Goal: Task Accomplishment & Management: Manage account settings

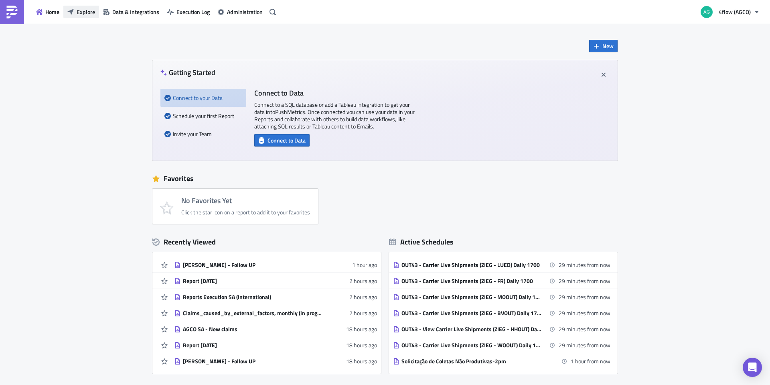
click at [85, 14] on span "Explore" at bounding box center [86, 12] width 18 height 8
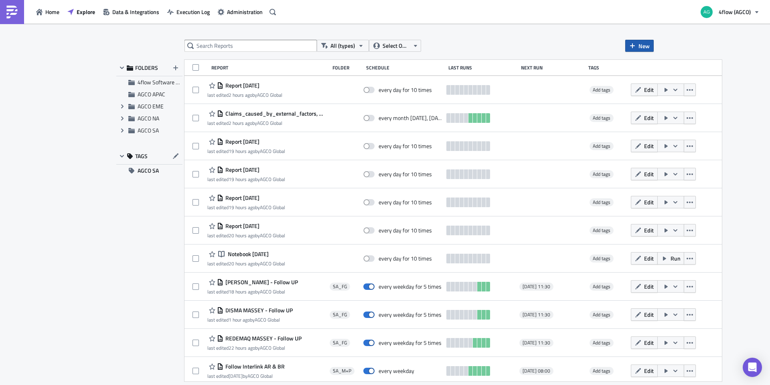
click at [639, 45] on span "New" at bounding box center [643, 46] width 11 height 8
click at [665, 69] on div "Report" at bounding box center [666, 66] width 53 height 8
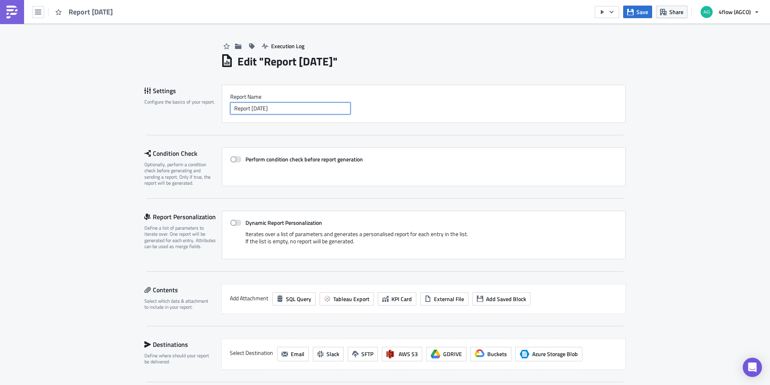
click at [286, 109] on input "Report [DATE]" at bounding box center [290, 108] width 120 height 12
drag, startPoint x: 286, startPoint y: 109, endPoint x: 225, endPoint y: 107, distance: 60.2
click at [225, 107] on div "Report Nam﻿e Report 2025-08-27" at bounding box center [424, 104] width 404 height 38
type input "E"
type input "C"
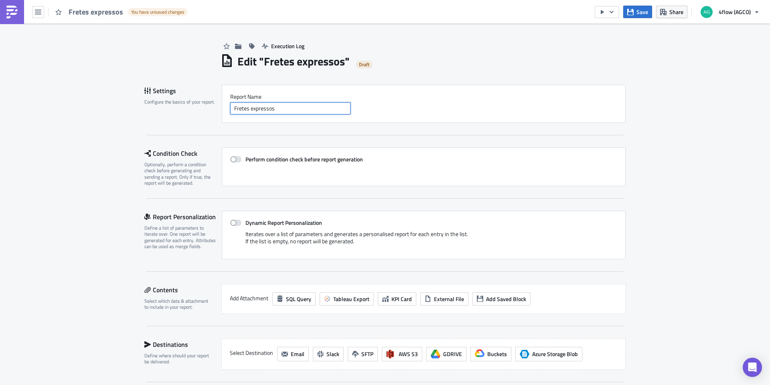
click at [250, 106] on input "Fretes expressos" at bounding box center [290, 108] width 120 height 12
click at [281, 108] on input "Fretes Expressos" at bounding box center [290, 108] width 120 height 12
type input "Fretes Expressos HUB ITA - CAN"
click at [230, 161] on span at bounding box center [235, 159] width 11 height 6
click at [232, 161] on input "Perform condition check before report generation" at bounding box center [234, 159] width 5 height 5
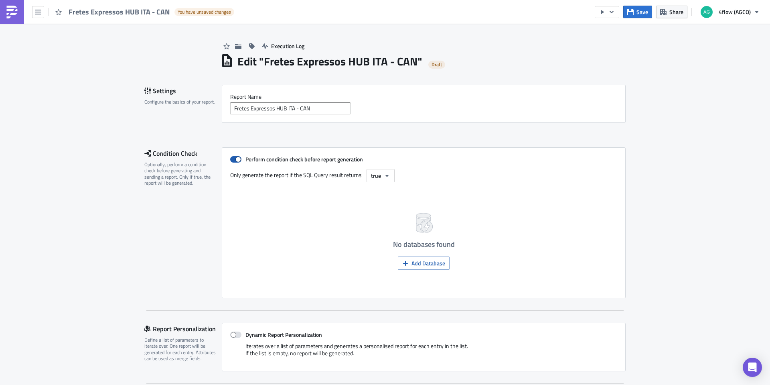
click at [232, 160] on span at bounding box center [235, 159] width 11 height 6
click at [232, 160] on input "Perform condition check before report generation" at bounding box center [234, 159] width 5 height 5
checkbox input "false"
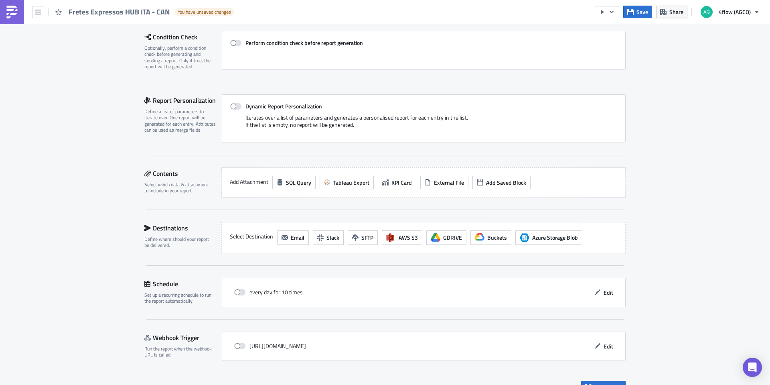
scroll to position [120, 0]
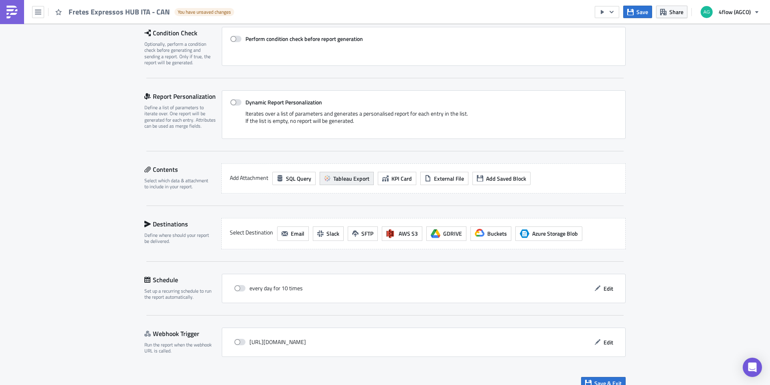
click at [353, 179] on span "Tableau Export" at bounding box center [351, 178] width 36 height 8
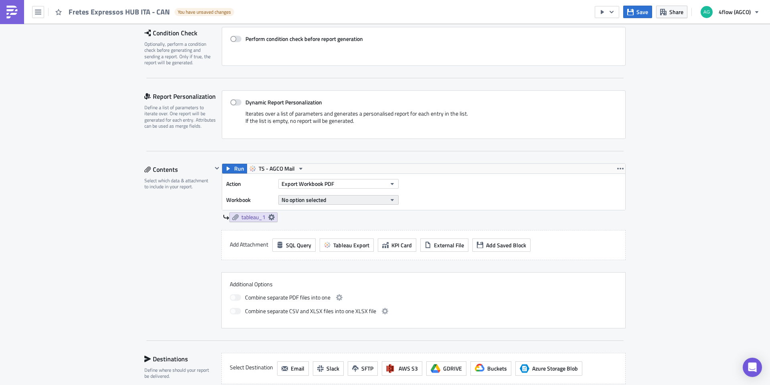
click at [305, 199] on span "No option selected" at bounding box center [304, 199] width 45 height 8
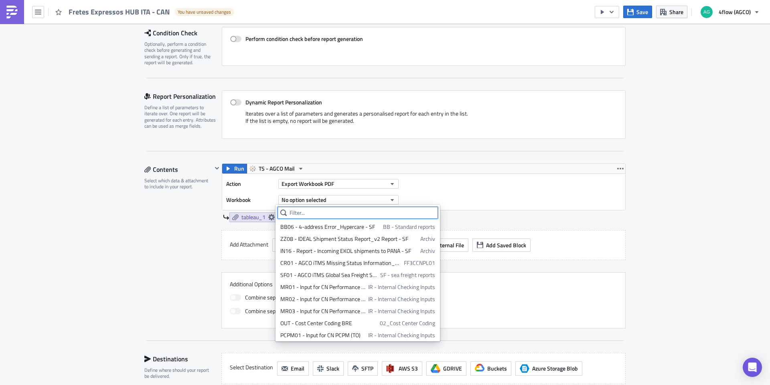
click at [298, 211] on input "text" at bounding box center [358, 213] width 160 height 12
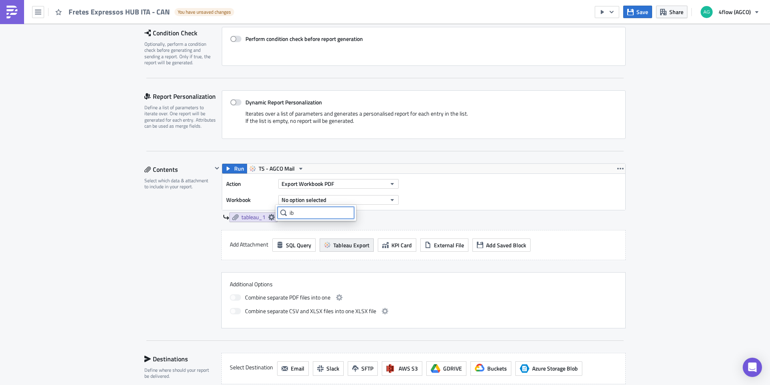
type input "i"
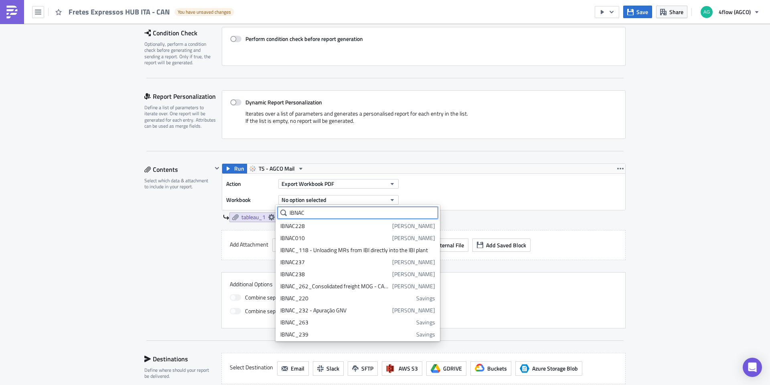
scroll to position [146, 0]
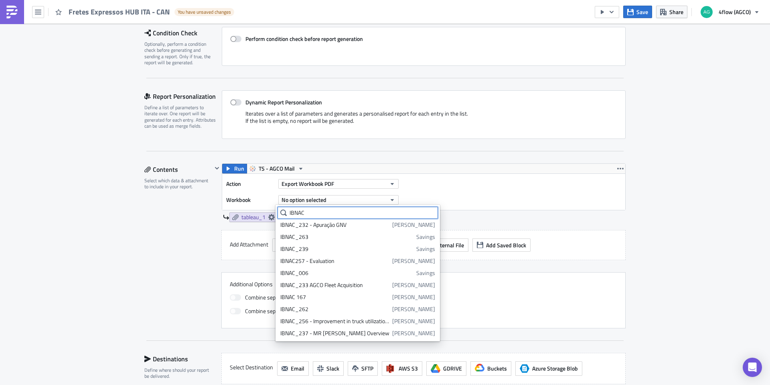
drag, startPoint x: 317, startPoint y: 217, endPoint x: 285, endPoint y: 216, distance: 32.1
click at [285, 216] on input "IBNAC" at bounding box center [358, 213] width 160 height 12
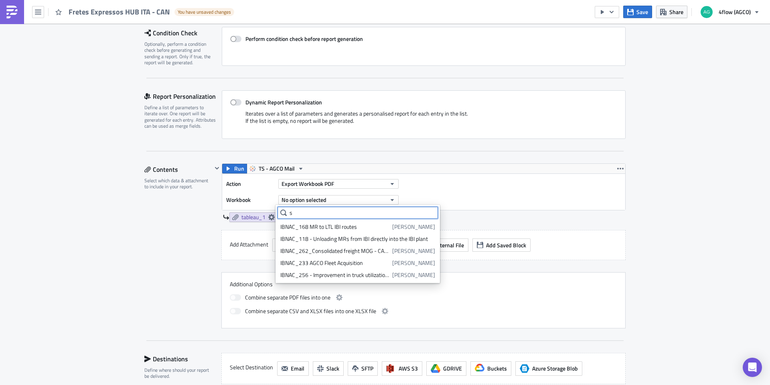
scroll to position [0, 0]
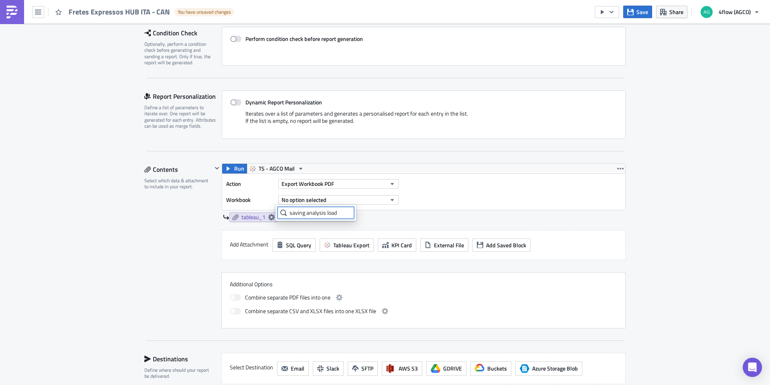
type input "saving analysis load"
click at [357, 186] on button "Export Workbook PDF" at bounding box center [338, 184] width 120 height 10
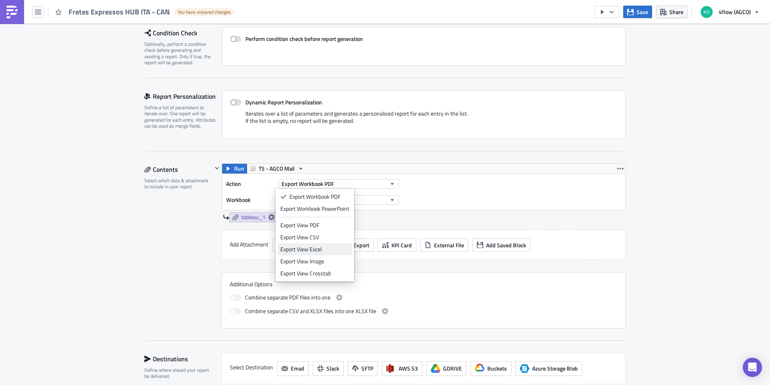
click at [310, 250] on div "Export View Excel" at bounding box center [314, 249] width 69 height 8
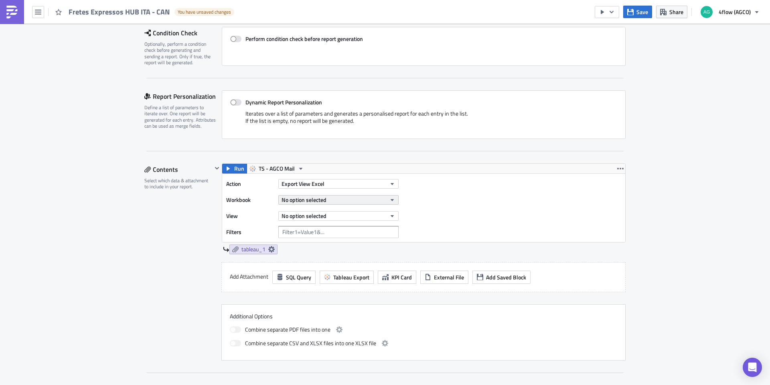
click at [325, 199] on button "No option selected" at bounding box center [338, 200] width 120 height 10
click at [338, 200] on button "No option selected" at bounding box center [338, 200] width 120 height 10
drag, startPoint x: 337, startPoint y: 213, endPoint x: 286, endPoint y: 213, distance: 50.9
click at [286, 213] on div "saving analysis load" at bounding box center [316, 213] width 77 height 12
type input "i"
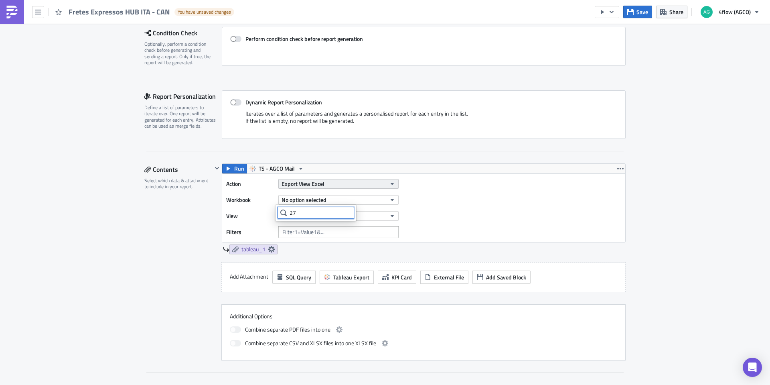
type input "2"
click at [522, 239] on div "Action Export View Excel Workbook No option selected View No option selected Fi…" at bounding box center [423, 208] width 403 height 68
click at [390, 214] on icon "button" at bounding box center [392, 216] width 6 height 6
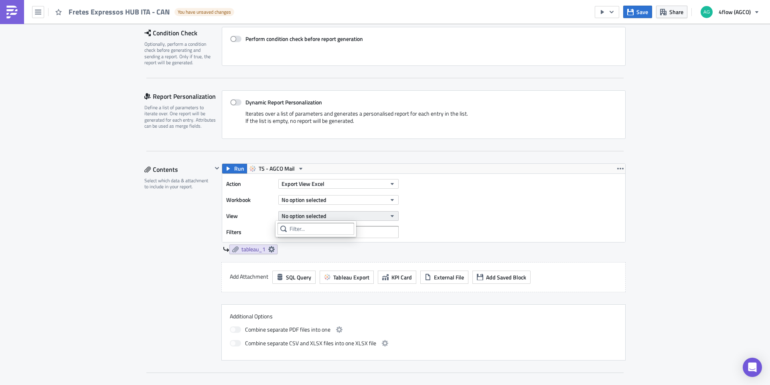
click at [388, 212] on button "No option selected" at bounding box center [338, 216] width 120 height 10
drag, startPoint x: 367, startPoint y: 195, endPoint x: 367, endPoint y: 189, distance: 6.0
click at [367, 191] on div "Action Export View Excel Workbook No option selected View No option selected Fi…" at bounding box center [314, 208] width 176 height 60
click at [366, 197] on button "No option selected" at bounding box center [338, 200] width 120 height 10
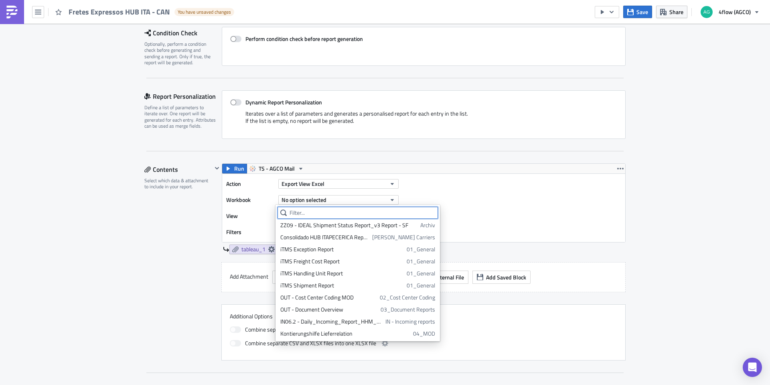
scroll to position [1085, 0]
click at [310, 213] on input "text" at bounding box center [358, 213] width 160 height 12
paste input "Savings Analysis_Load Search_v2: IBNAC279-Appuration"
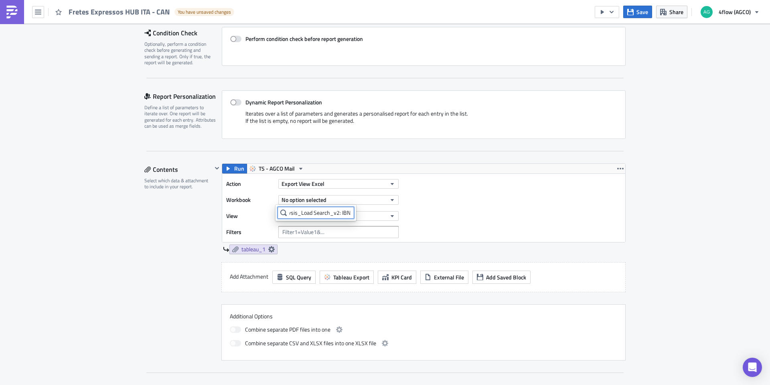
scroll to position [0, 0]
drag, startPoint x: 300, startPoint y: 213, endPoint x: 319, endPoint y: 215, distance: 18.9
click at [296, 215] on input "Savings Analysis_Load Search_v2: IBNAC279-Appuration" at bounding box center [316, 213] width 77 height 12
click at [324, 213] on input "Savings Analysis_Load Search_v2: IBNAC279-Appuration" at bounding box center [316, 213] width 77 height 12
type input "Savings Analysis_Load Search_v2: IBNAC279-Appuration"
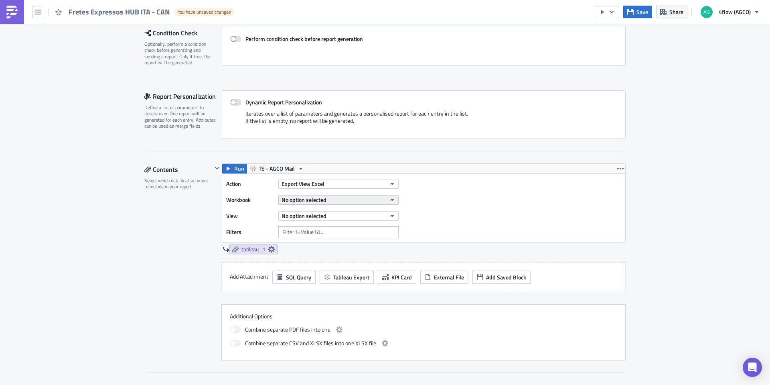
click at [309, 199] on span "No option selected" at bounding box center [304, 199] width 45 height 8
click at [515, 231] on div "Action Export View Excel Workbook No option selected View No option selected Fi…" at bounding box center [423, 208] width 403 height 68
click at [320, 196] on span "No option selected" at bounding box center [304, 199] width 45 height 8
type input "S"
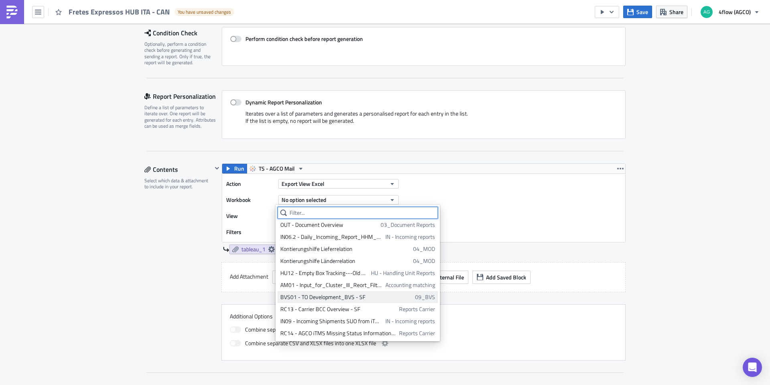
scroll to position [804, 0]
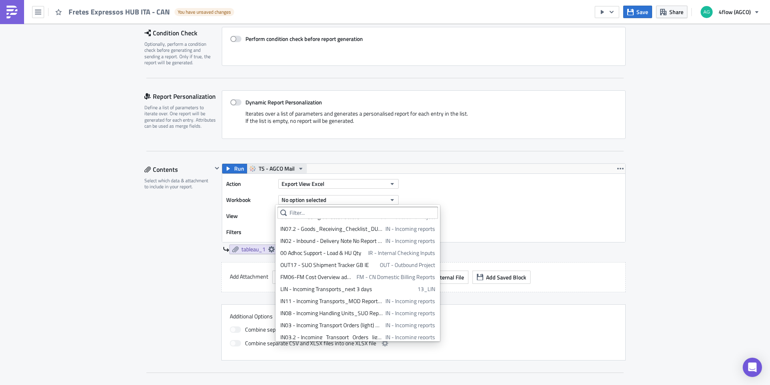
click at [277, 166] on span "TS - AGCO Mail" at bounding box center [277, 169] width 36 height 10
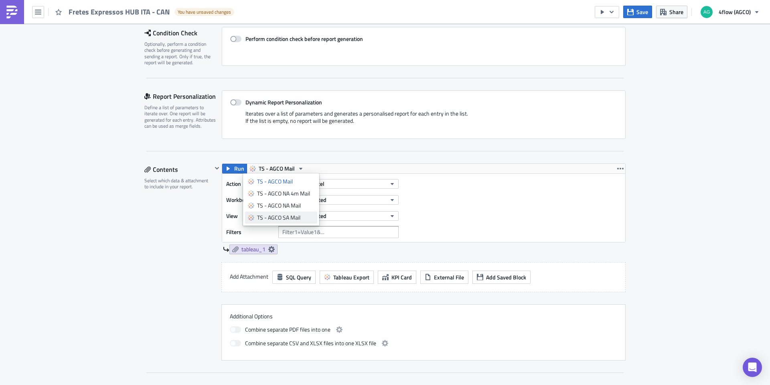
click at [293, 218] on div "TS - AGCO SA Mail" at bounding box center [285, 217] width 57 height 8
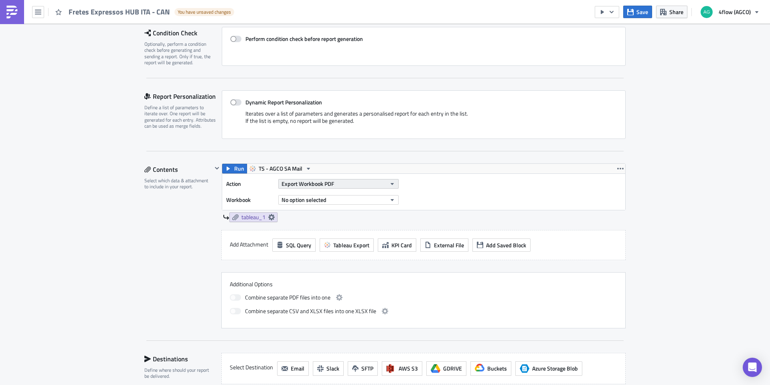
click at [301, 182] on span "Export Workbook PDF" at bounding box center [308, 183] width 53 height 8
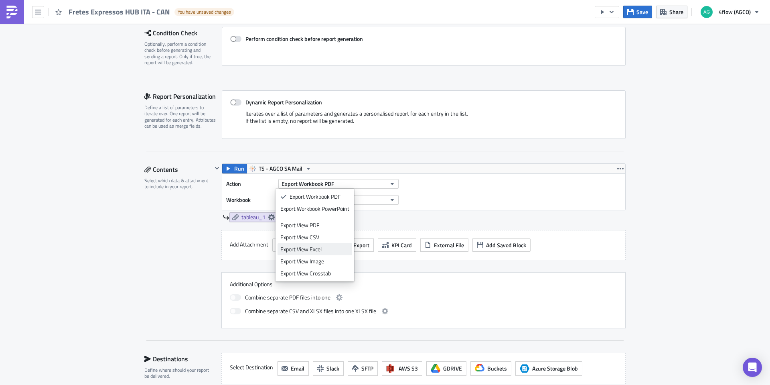
click at [320, 247] on div "Export View Excel" at bounding box center [314, 249] width 69 height 8
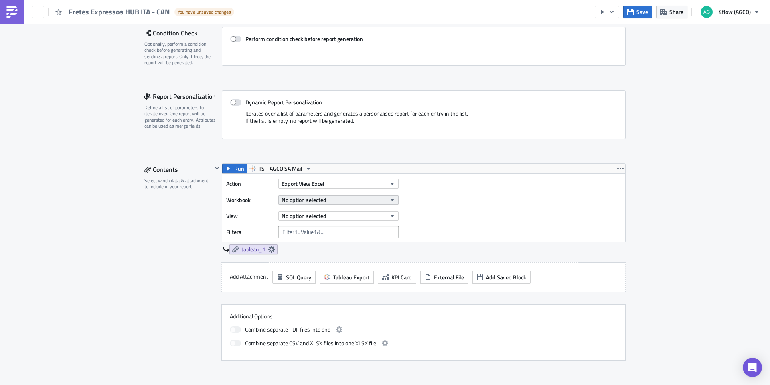
click at [310, 200] on span "No option selected" at bounding box center [304, 199] width 45 height 8
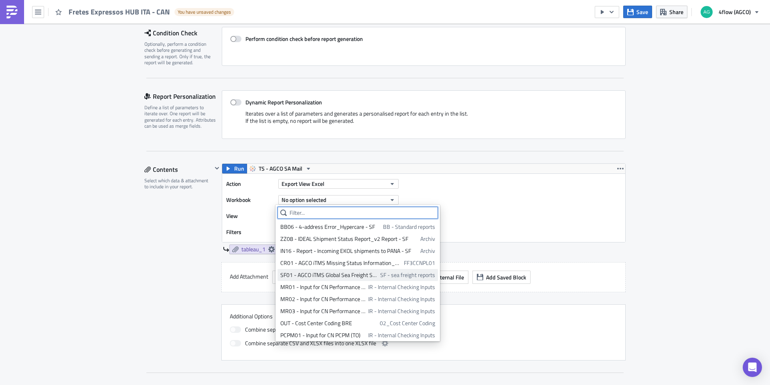
paste input "Savings Analysis_Load Search_v2: IBNAC279-Appuration"
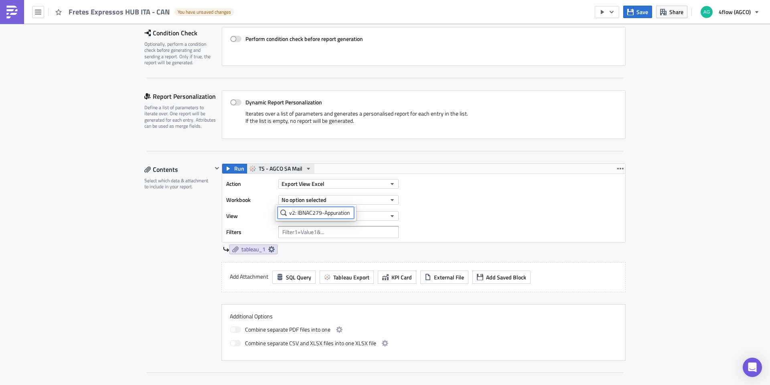
type input "Savings Analysis_Load Search_v2: IBNAC279-Appuration"
click at [288, 166] on span "TS - AGCO SA Mail" at bounding box center [281, 169] width 44 height 10
click at [294, 204] on div "TS - AGCO NA Mail" at bounding box center [285, 205] width 57 height 8
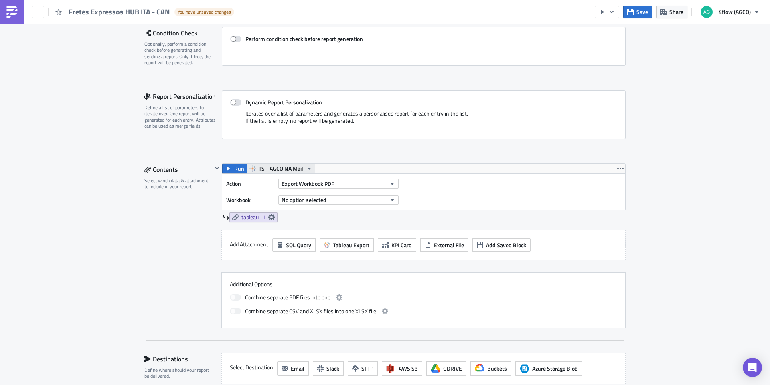
click at [287, 168] on span "TS - AGCO NA Mail" at bounding box center [281, 169] width 45 height 10
click at [436, 181] on div "Action Export Workbook PDF Workbook No option selected" at bounding box center [423, 192] width 403 height 36
click at [352, 201] on button "No option selected" at bounding box center [338, 200] width 120 height 10
click at [279, 169] on span "TS - AGCO NA Mail" at bounding box center [281, 169] width 45 height 10
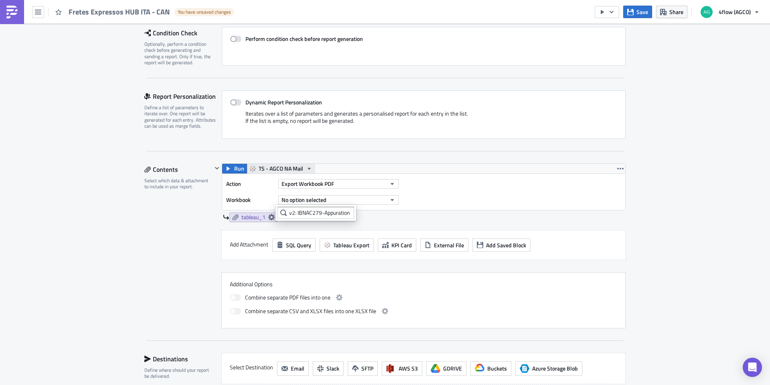
scroll to position [0, 0]
click at [293, 181] on div "TS - AGCO Mail" at bounding box center [285, 181] width 57 height 8
drag, startPoint x: 351, startPoint y: 199, endPoint x: 345, endPoint y: 200, distance: 5.7
click at [351, 199] on button "No option selected" at bounding box center [338, 200] width 120 height 10
drag, startPoint x: 365, startPoint y: 202, endPoint x: 338, endPoint y: 199, distance: 27.0
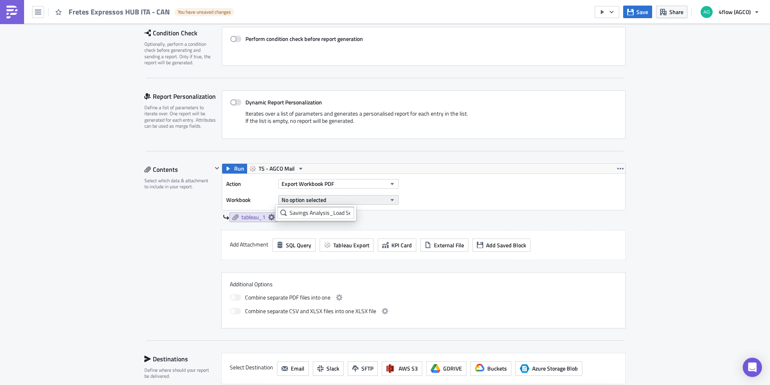
click at [338, 199] on button "No option selected" at bounding box center [338, 200] width 120 height 10
drag, startPoint x: 336, startPoint y: 199, endPoint x: 318, endPoint y: 198, distance: 18.1
click at [327, 198] on button "No option selected" at bounding box center [338, 200] width 120 height 10
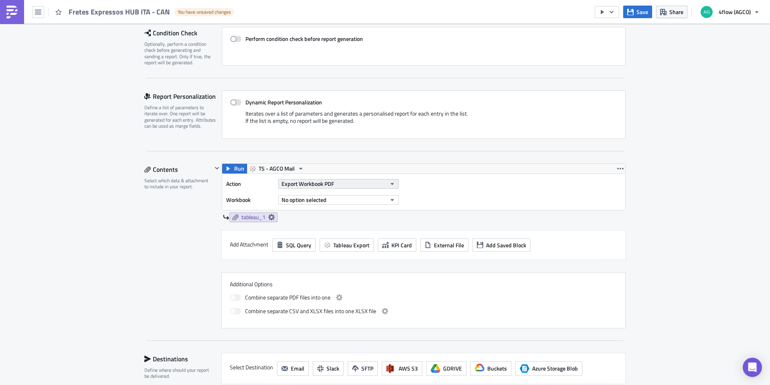
click at [360, 181] on button "Export Workbook PDF" at bounding box center [338, 184] width 120 height 10
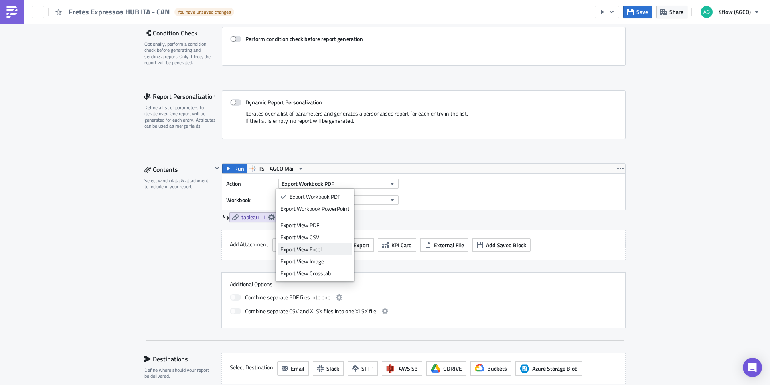
click at [325, 250] on div "Export View Excel" at bounding box center [314, 249] width 69 height 8
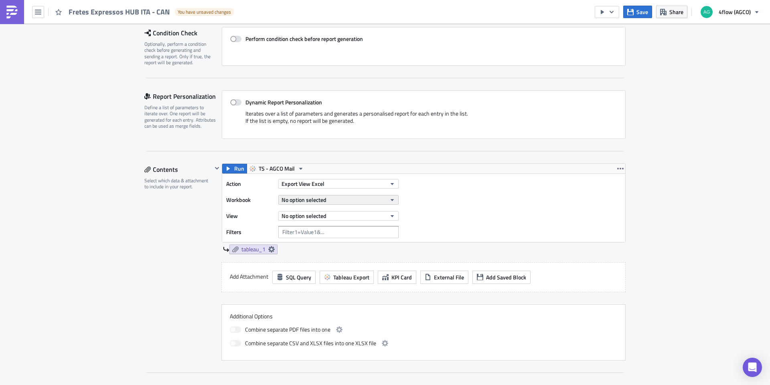
click at [332, 201] on button "No option selected" at bounding box center [338, 200] width 120 height 10
drag, startPoint x: 348, startPoint y: 211, endPoint x: 300, endPoint y: 213, distance: 47.4
click at [301, 214] on input "Savings Analysis_Load Search_v2: IBNAC279-Appuration" at bounding box center [316, 213] width 77 height 12
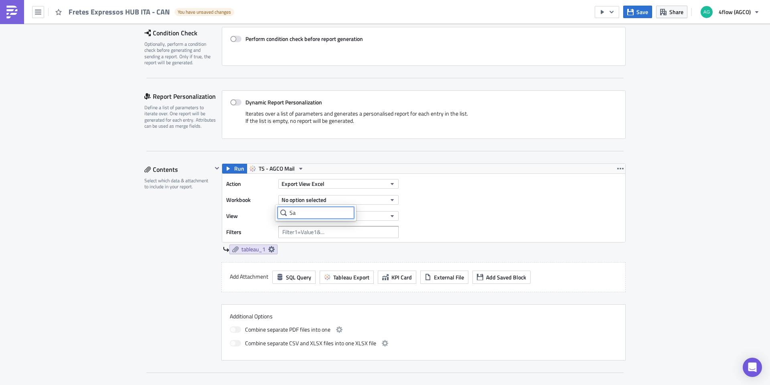
type input "S"
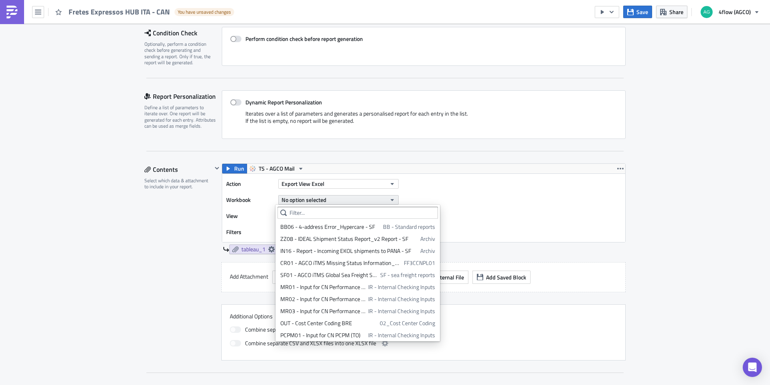
click at [320, 200] on span "No option selected" at bounding box center [304, 199] width 45 height 8
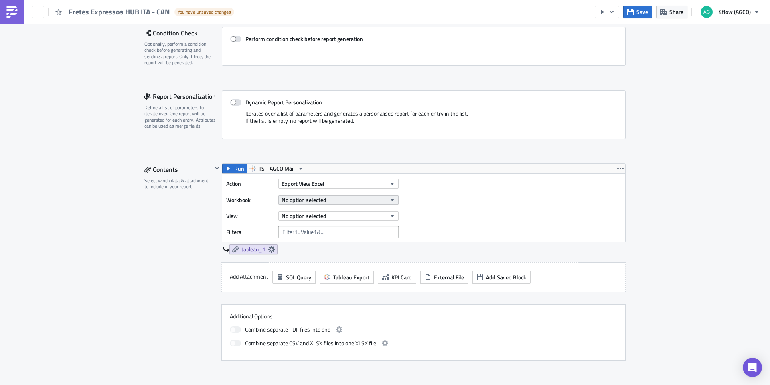
click at [328, 198] on button "No option selected" at bounding box center [338, 200] width 120 height 10
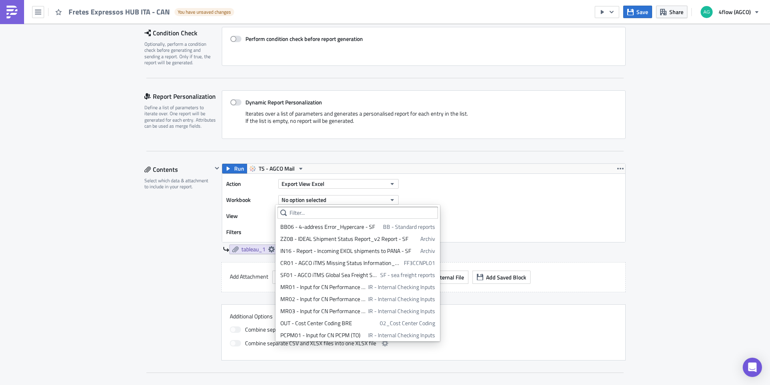
click at [284, 213] on icon at bounding box center [283, 212] width 6 height 6
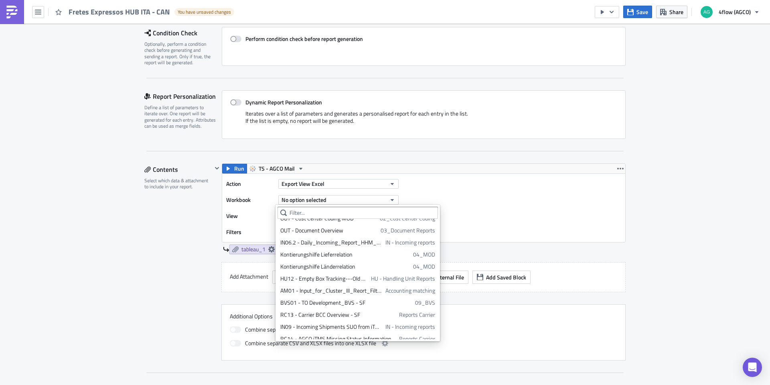
scroll to position [1085, 0]
click at [616, 165] on button "button" at bounding box center [621, 169] width 10 height 10
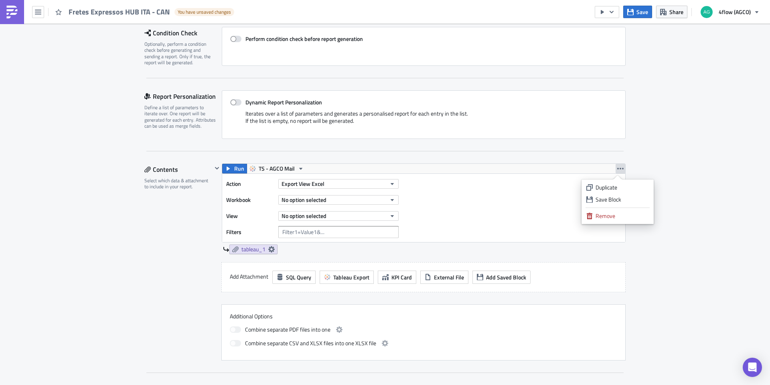
drag, startPoint x: 430, startPoint y: 215, endPoint x: 429, endPoint y: 207, distance: 8.5
click at [430, 216] on div "Action Export View Excel Workbook No option selected View No option selected Fi…" at bounding box center [423, 208] width 403 height 68
click at [291, 164] on span "TS - AGCO Mail" at bounding box center [277, 169] width 36 height 10
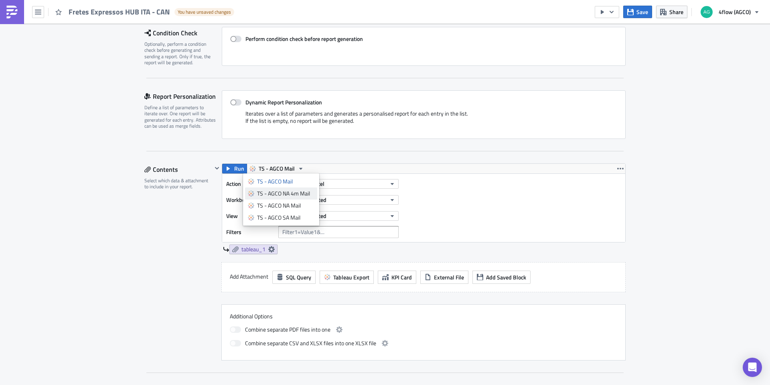
click at [288, 192] on div "TS - AGCO NA 4m Mail" at bounding box center [285, 193] width 57 height 8
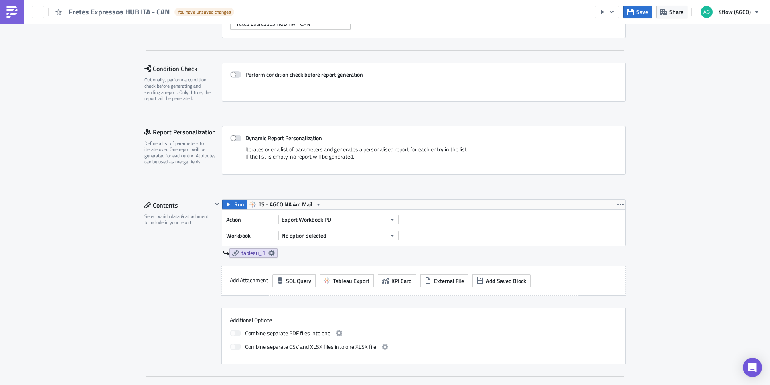
scroll to position [0, 0]
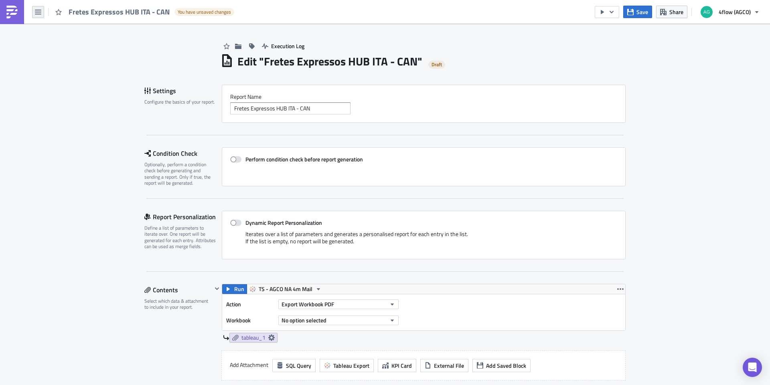
click at [43, 15] on button "button" at bounding box center [38, 12] width 12 height 12
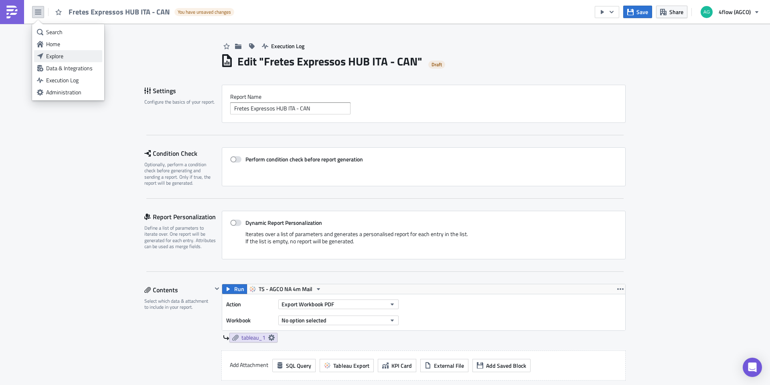
click at [65, 58] on div "Explore" at bounding box center [72, 56] width 53 height 8
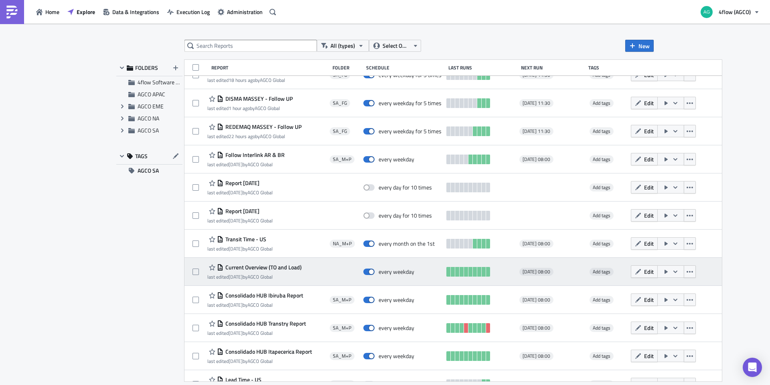
scroll to position [321, 0]
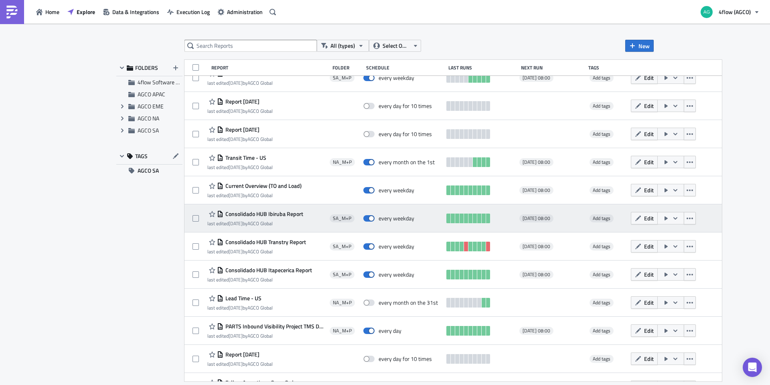
click at [278, 212] on span "Consolidado HUB Ibiruba Report" at bounding box center [263, 213] width 80 height 7
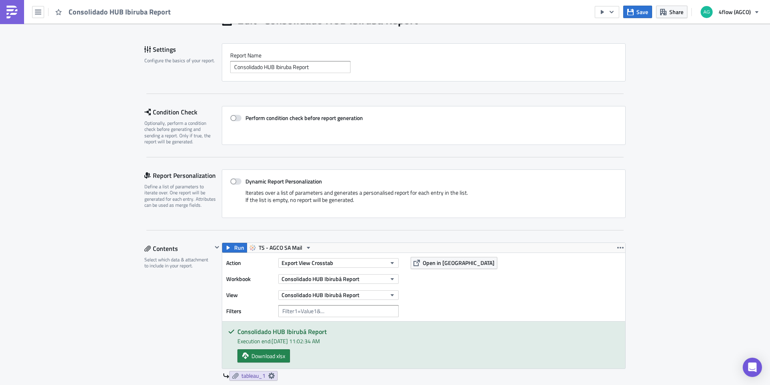
scroll to position [120, 0]
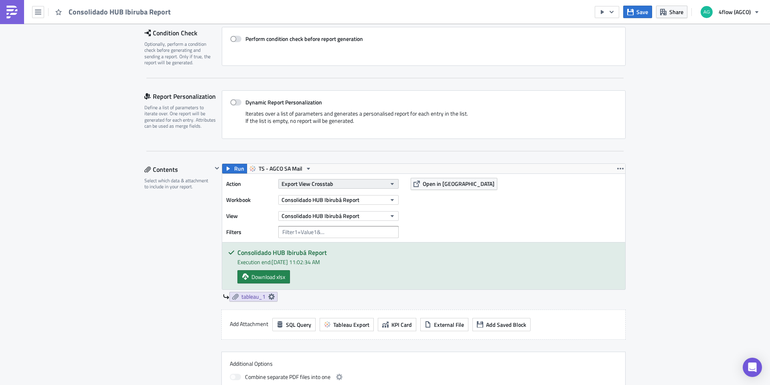
click at [323, 185] on span "Export View Crosstab" at bounding box center [308, 183] width 52 height 8
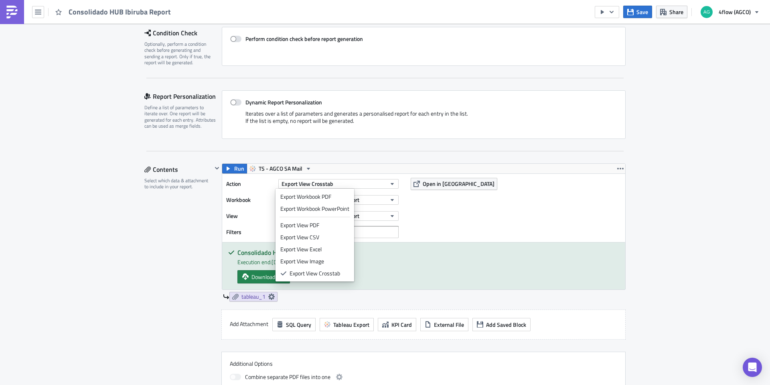
click at [476, 244] on div "Consolidado HUB Ibirubá Report Execution end: 8/27/2025, 11:02:34 AM Download x…" at bounding box center [423, 265] width 403 height 47
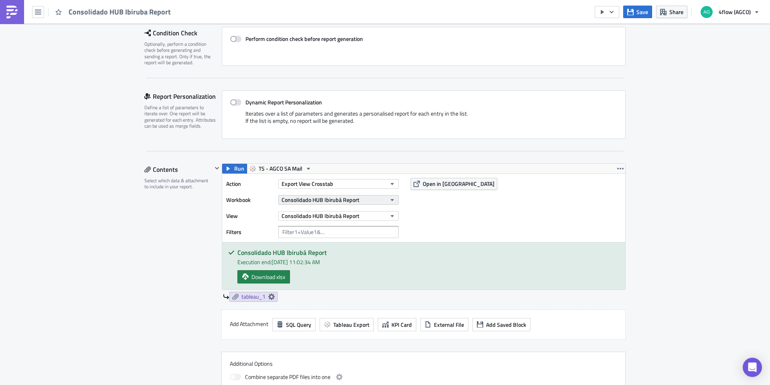
click at [393, 201] on button "Consolidado HUB Ibirubá Report" at bounding box center [338, 200] width 120 height 10
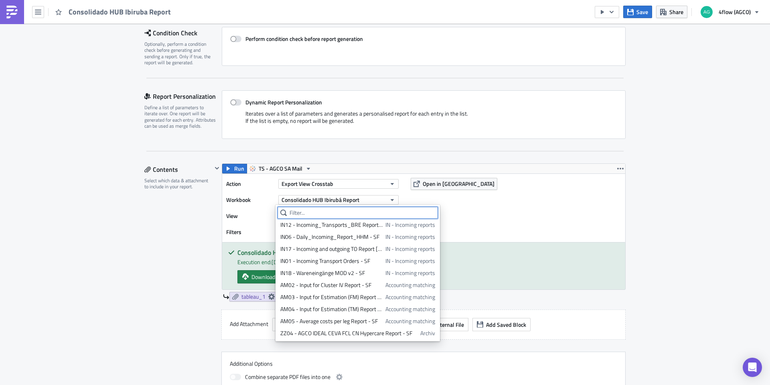
scroll to position [160, 0]
click at [515, 225] on div "Action Export View Crosstab Workbook Consolidado HUB Ibirubá Report View Consol…" at bounding box center [423, 208] width 403 height 68
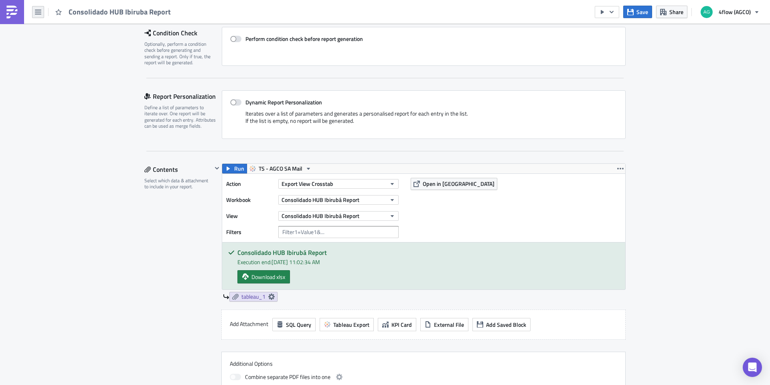
click at [43, 7] on button "button" at bounding box center [38, 12] width 12 height 12
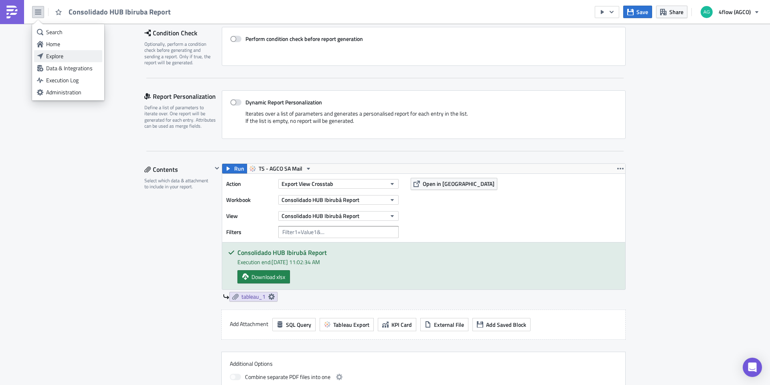
click at [59, 55] on div "Explore" at bounding box center [72, 56] width 53 height 8
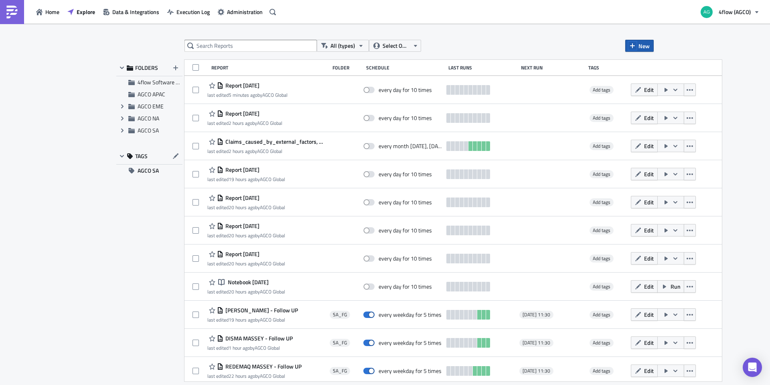
click at [633, 47] on icon "button" at bounding box center [632, 45] width 5 height 5
click at [655, 65] on div "Report" at bounding box center [666, 66] width 53 height 8
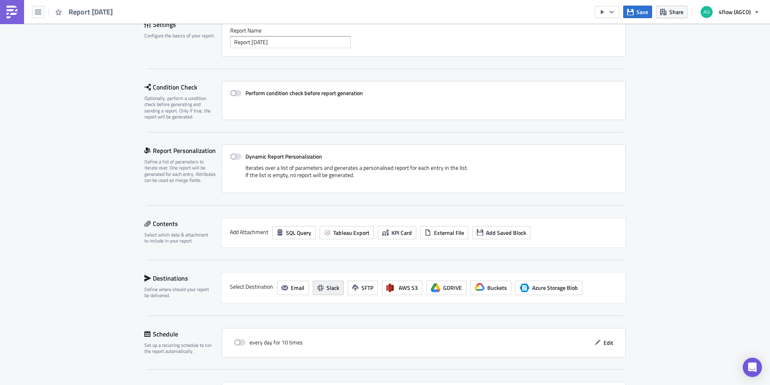
scroll to position [132, 0]
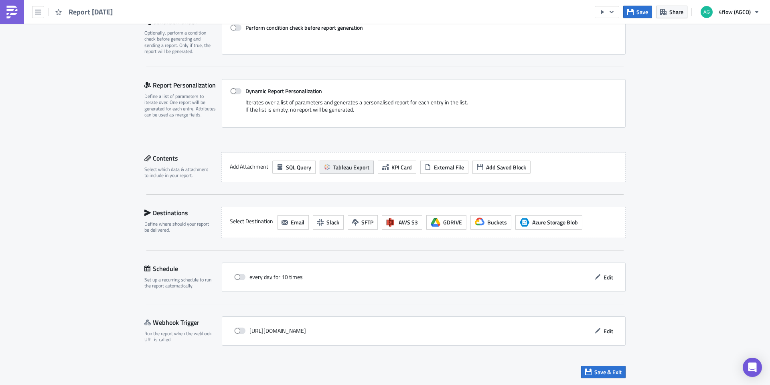
click at [349, 165] on span "Tableau Export" at bounding box center [351, 167] width 36 height 8
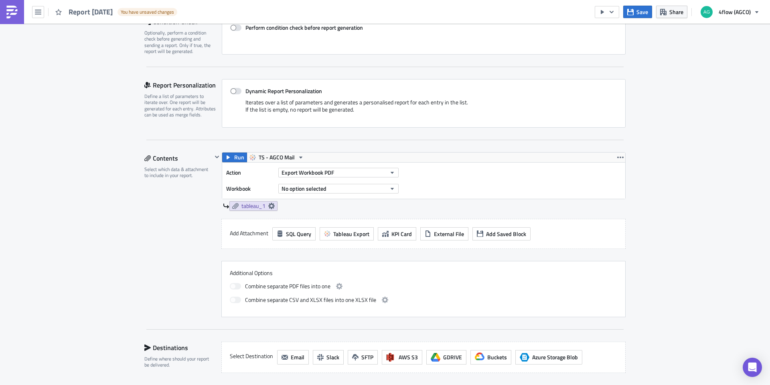
click at [278, 151] on div "Settings Configure the basics of your report. Report Nam﻿e Report 2025-08-27 Co…" at bounding box center [384, 222] width 481 height 539
click at [288, 158] on span "TS - AGCO Mail" at bounding box center [277, 157] width 36 height 10
click at [289, 168] on div "TS - AGCO Mail" at bounding box center [285, 170] width 57 height 8
click at [332, 172] on button "Export Workbook PDF" at bounding box center [338, 173] width 120 height 10
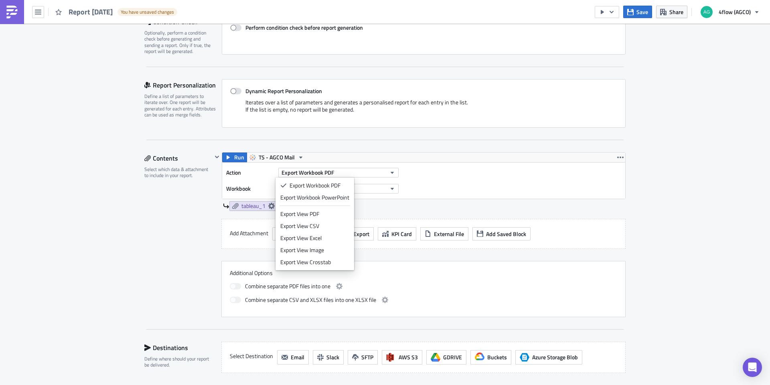
click at [457, 184] on div "Action Export Workbook PDF Workbook No option selected" at bounding box center [423, 180] width 403 height 36
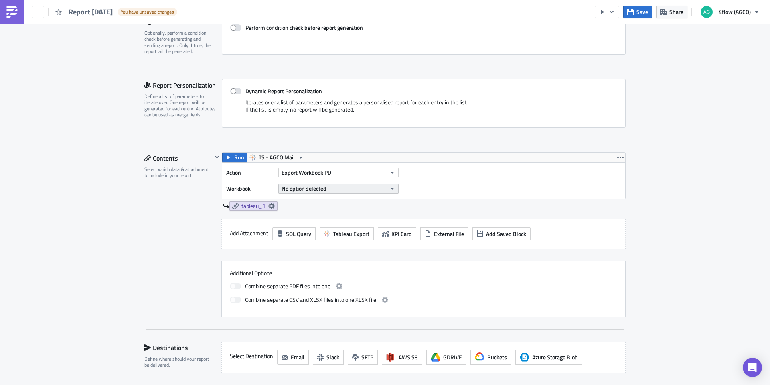
click at [371, 184] on button "No option selected" at bounding box center [338, 189] width 120 height 10
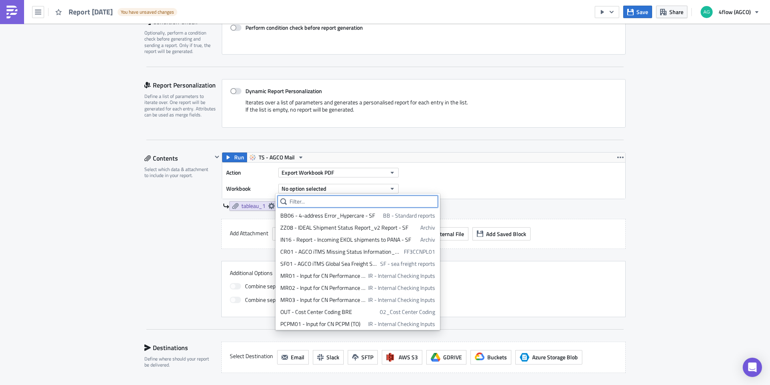
click at [340, 204] on input "text" at bounding box center [358, 201] width 160 height 12
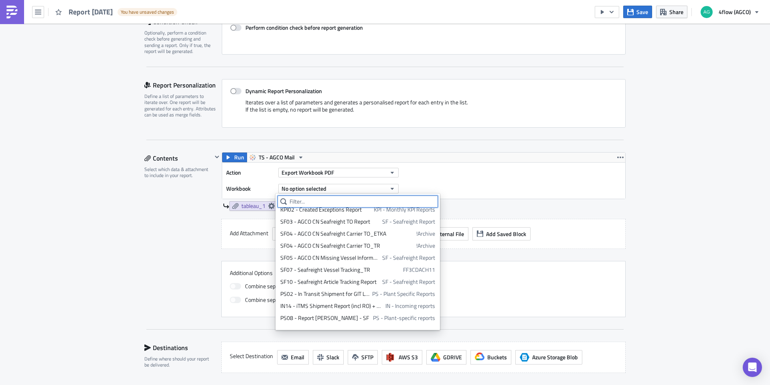
scroll to position [682, 0]
paste input "IBNAC279-Appuration"
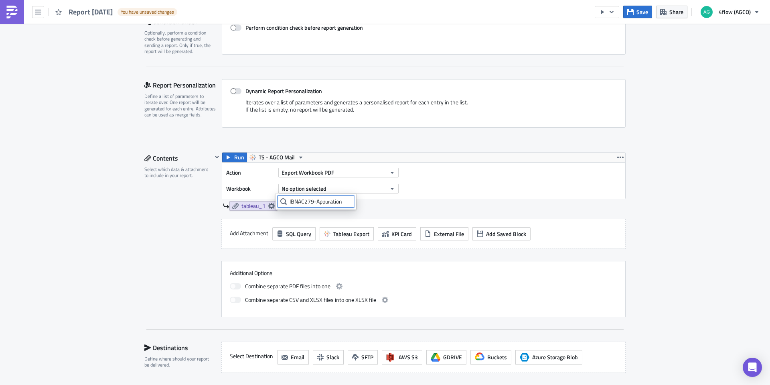
drag, startPoint x: 344, startPoint y: 202, endPoint x: 314, endPoint y: 202, distance: 30.1
click at [314, 202] on input "IBNAC279-Appuration" at bounding box center [316, 201] width 77 height 12
type input "IBNAC279"
drag, startPoint x: 282, startPoint y: 182, endPoint x: 286, endPoint y: 191, distance: 9.4
click at [282, 184] on div "No option selected" at bounding box center [338, 188] width 120 height 12
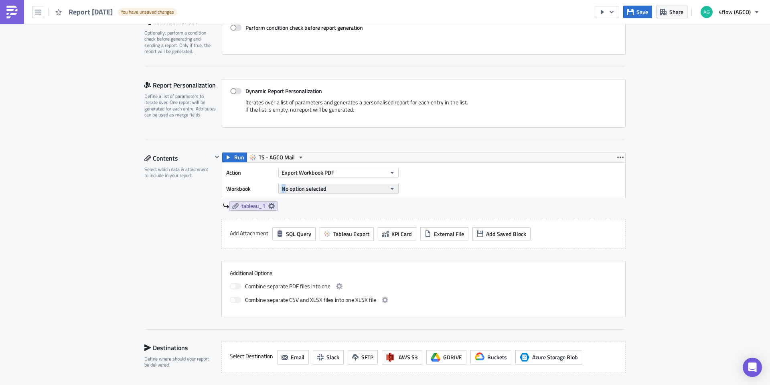
click at [288, 190] on span "No option selected" at bounding box center [304, 188] width 45 height 8
drag, startPoint x: 317, startPoint y: 202, endPoint x: 282, endPoint y: 201, distance: 34.9
click at [282, 201] on div "IBNAC279" at bounding box center [316, 201] width 77 height 12
type input "i"
type input "2"
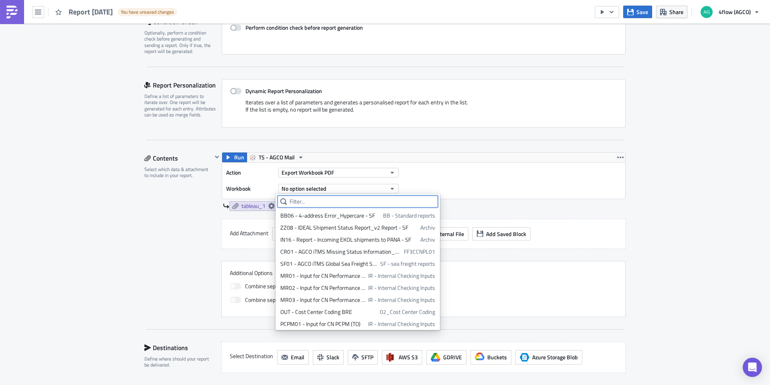
click at [344, 197] on input "text" at bounding box center [358, 201] width 160 height 12
paste input "Savings Analysis_Load Search_v2"
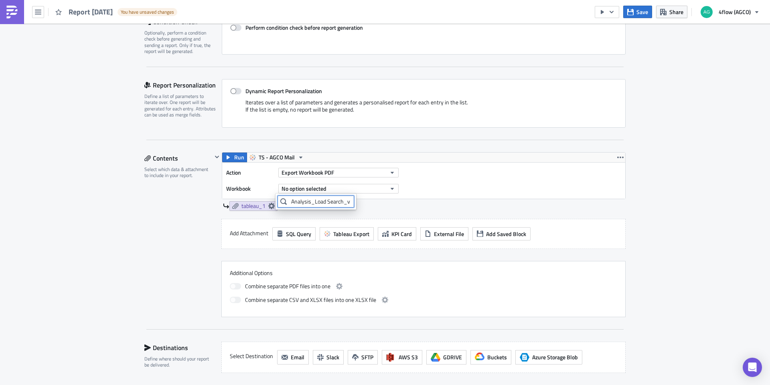
scroll to position [0, 0]
type input "Savings Analysis_Load Search_v"
click at [365, 217] on span "Vinicius Rodrigues" at bounding box center [386, 215] width 43 height 8
click at [266, 157] on span "TS - AGCO Mail" at bounding box center [277, 157] width 36 height 10
click at [381, 173] on button "Export Workbook PDF" at bounding box center [338, 173] width 120 height 10
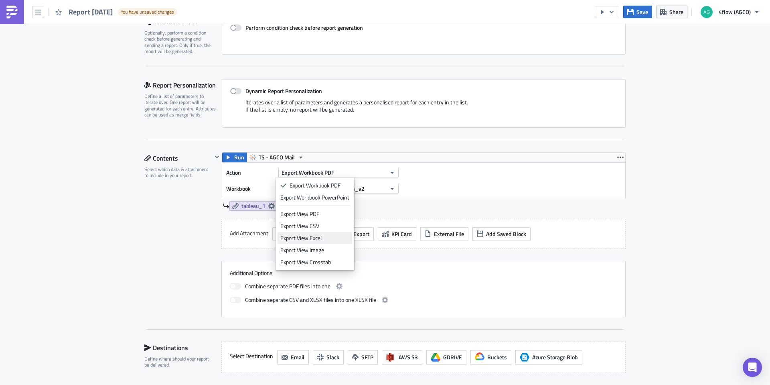
click at [330, 236] on div "Export View Excel" at bounding box center [314, 238] width 69 height 8
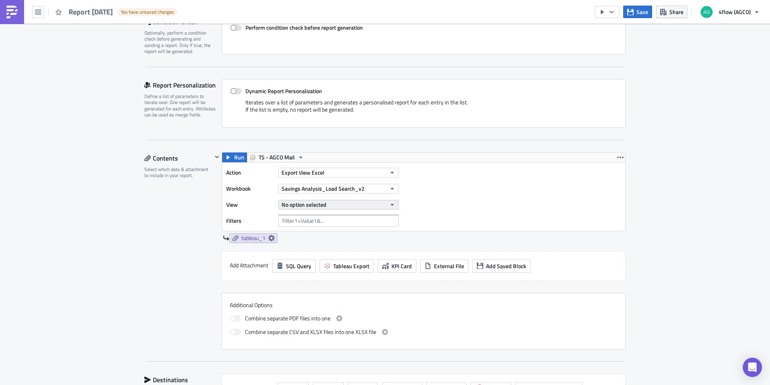
click at [348, 202] on button "No option selected" at bounding box center [338, 205] width 120 height 10
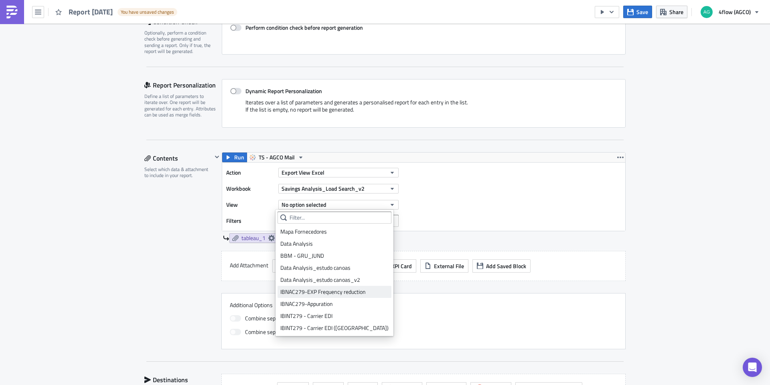
click at [333, 294] on div "IBNAC279-EXP Frequency reduction" at bounding box center [334, 292] width 108 height 8
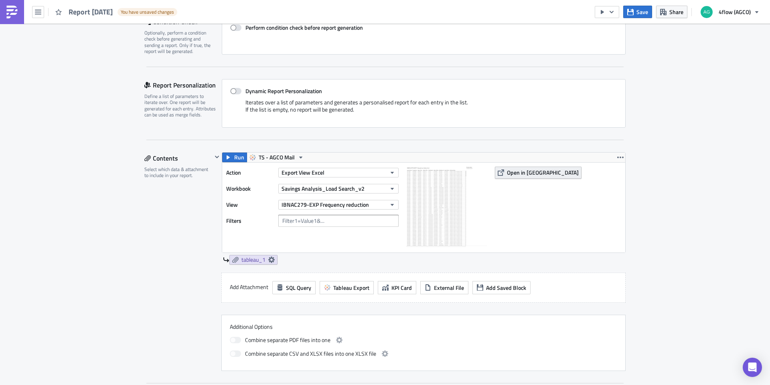
click at [517, 174] on span "Open in [GEOGRAPHIC_DATA]" at bounding box center [543, 172] width 72 height 8
click at [377, 207] on button "IBNAC279-EXP Frequency reduction" at bounding box center [338, 205] width 120 height 10
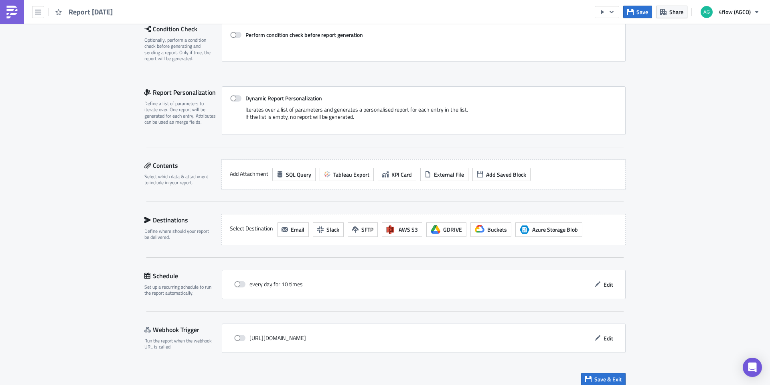
scroll to position [132, 0]
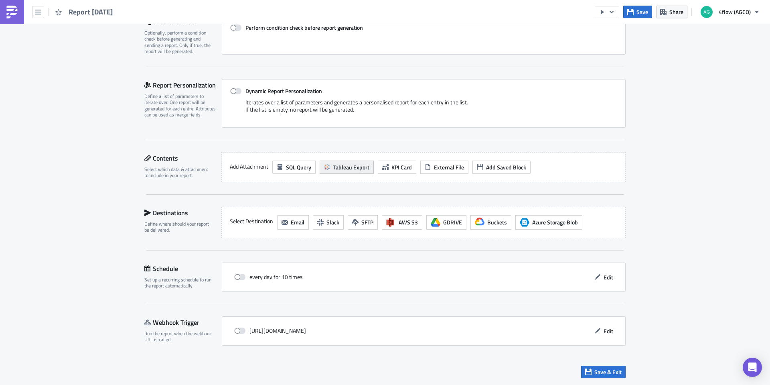
click at [353, 169] on span "Tableau Export" at bounding box center [351, 167] width 36 height 8
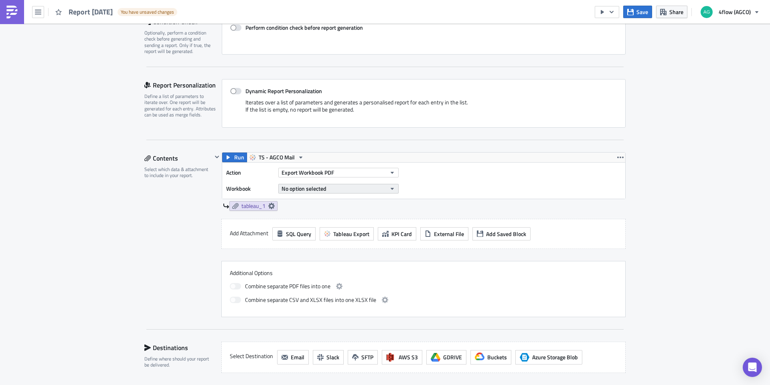
click at [349, 189] on button "No option selected" at bounding box center [338, 189] width 120 height 10
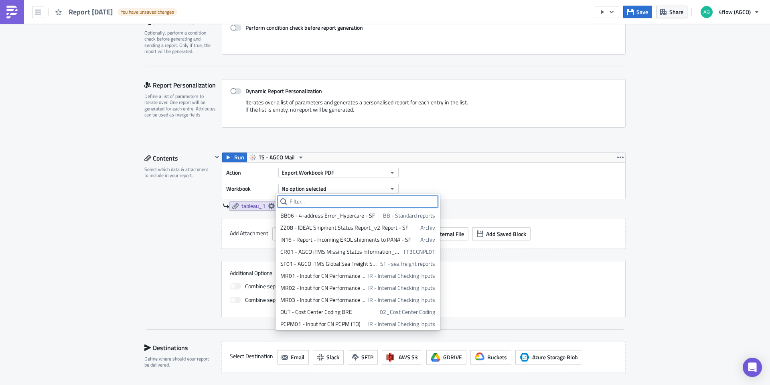
click at [338, 202] on input "text" at bounding box center [358, 201] width 160 height 12
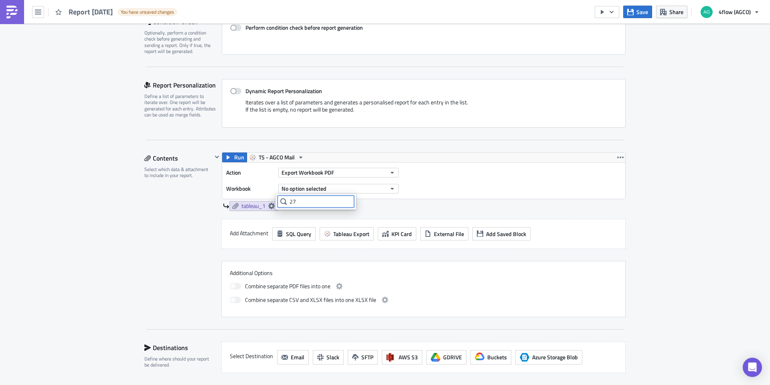
type input "2"
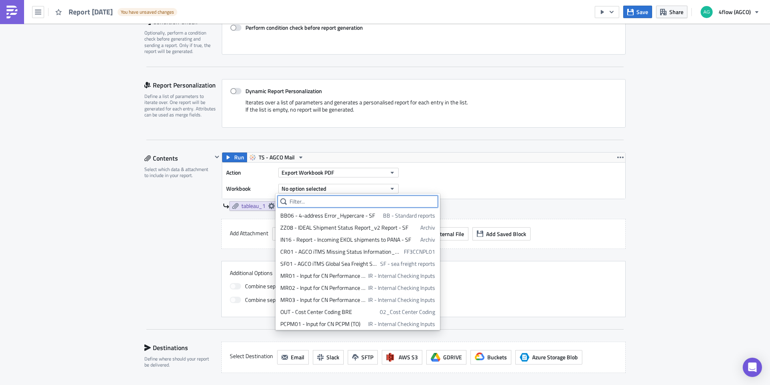
paste input "Savings Analysis_Load Search_v2"
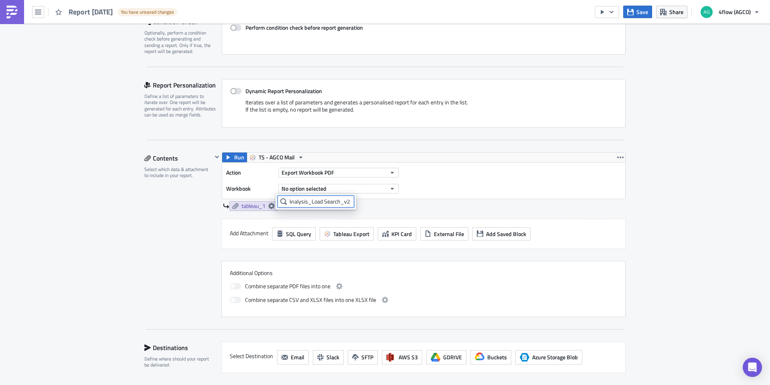
scroll to position [0, 0]
type input "Savings Analysis_Load Search_v2"
click at [367, 221] on div "Savings Analysis_Load Search_v2 Savings Analysis_Load Search_v2 [PERSON_NAME]" at bounding box center [345, 208] width 138 height 30
click at [368, 219] on span "[PERSON_NAME]" at bounding box center [386, 215] width 43 height 8
click at [280, 155] on span "TS - AGCO Mail" at bounding box center [277, 157] width 36 height 10
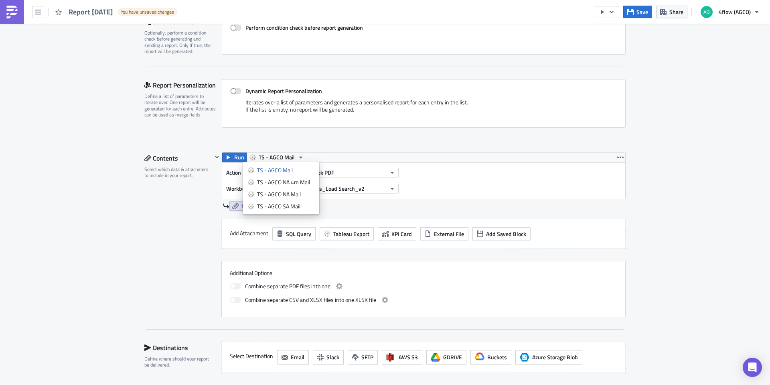
click at [430, 133] on div "Report Personalization Define a list of parameters to iterate over. One report …" at bounding box center [384, 109] width 481 height 61
click at [369, 173] on button "Export Workbook PDF" at bounding box center [338, 173] width 120 height 10
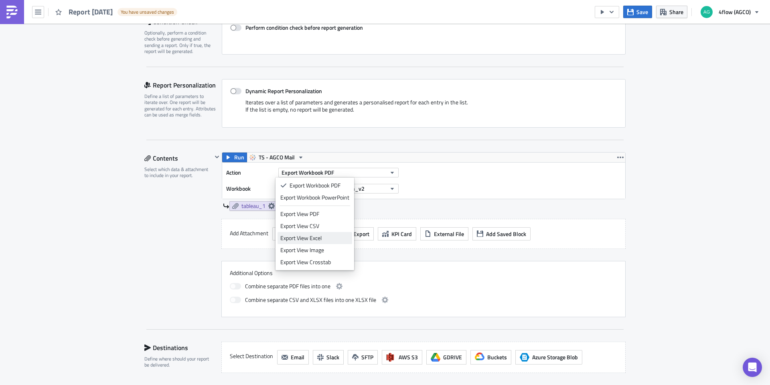
click at [328, 236] on div "Export View Excel" at bounding box center [314, 238] width 69 height 8
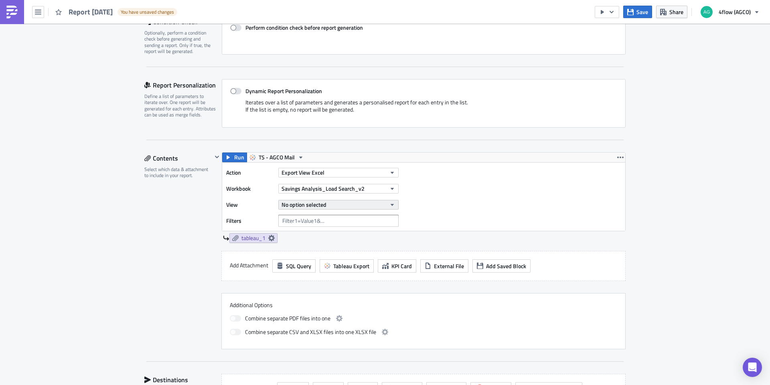
click at [338, 209] on button "No option selected" at bounding box center [338, 205] width 120 height 10
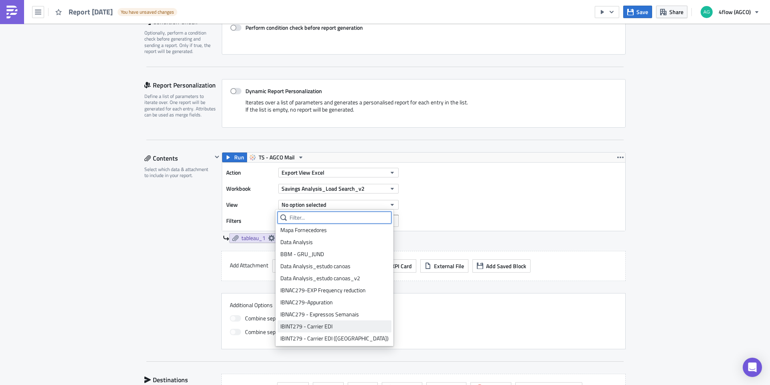
scroll to position [2, 0]
click at [338, 312] on div "IBNAC279 - Expressos Semanais" at bounding box center [334, 314] width 108 height 8
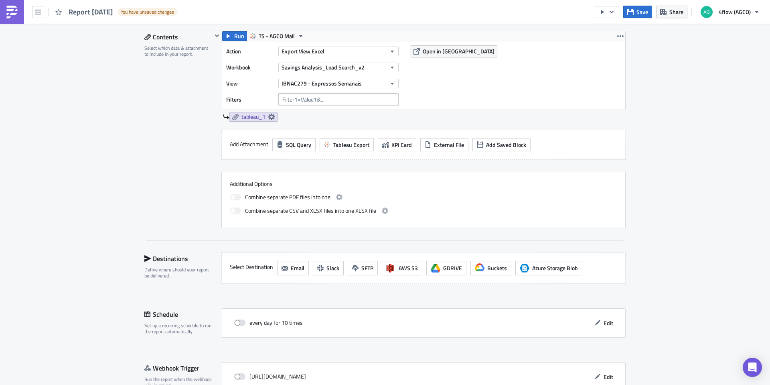
scroll to position [292, 0]
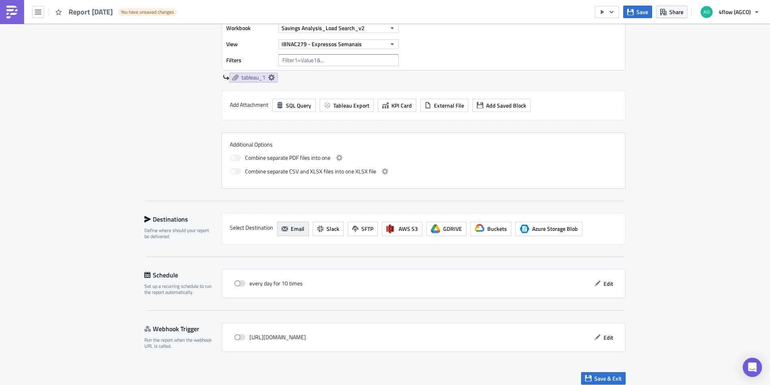
click at [295, 230] on span "Email" at bounding box center [298, 228] width 14 height 8
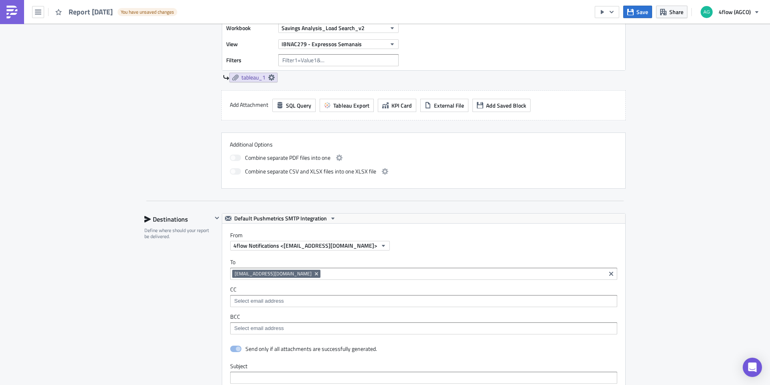
scroll to position [0, 0]
click at [317, 273] on icon "Remove Tag" at bounding box center [316, 273] width 6 height 6
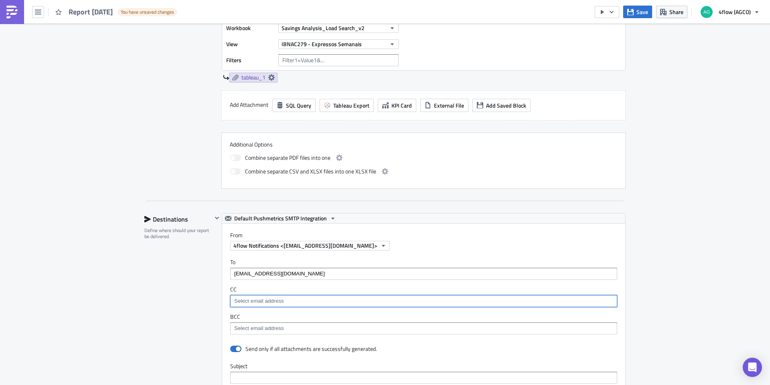
click at [354, 300] on input at bounding box center [423, 301] width 382 height 8
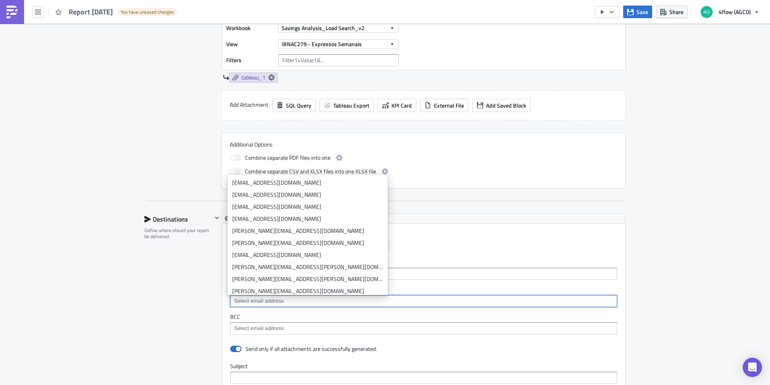
click at [410, 290] on label "CC" at bounding box center [423, 289] width 387 height 7
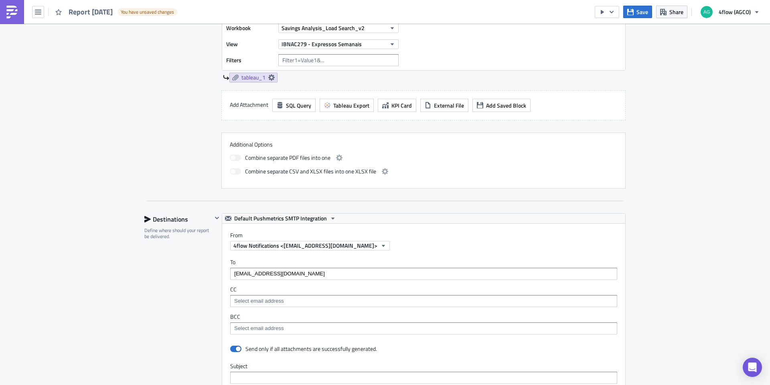
click at [353, 274] on input "r.carvalhomilani@4flow.com" at bounding box center [423, 274] width 382 height 8
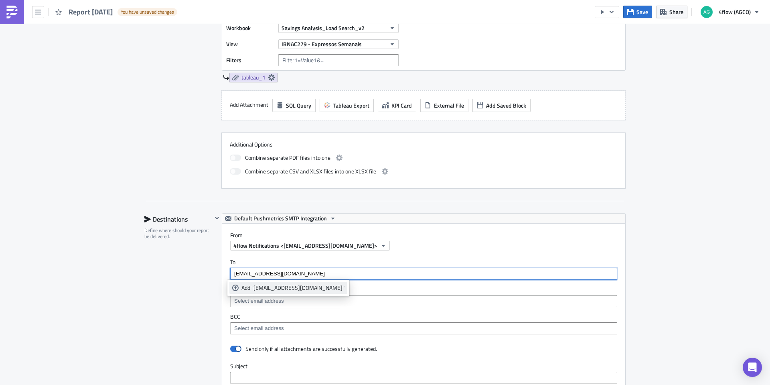
type input "r.carvalhomilani@4flow.com"
click at [294, 285] on div "Add "r.carvalhomilani@4flow.com"" at bounding box center [292, 288] width 103 height 8
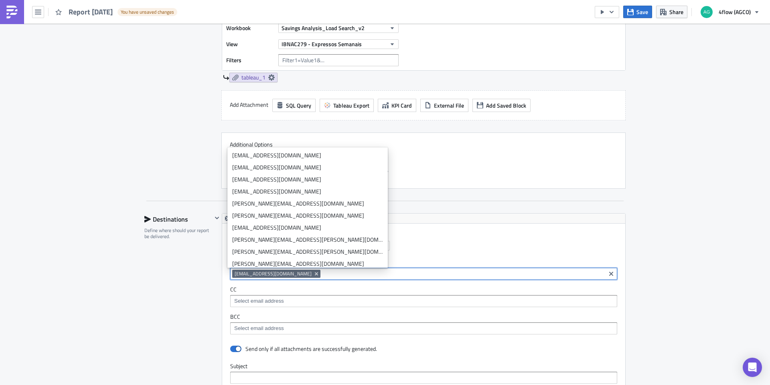
click at [202, 281] on div "Destinations Define where should your report be delivered." at bounding box center [178, 390] width 68 height 354
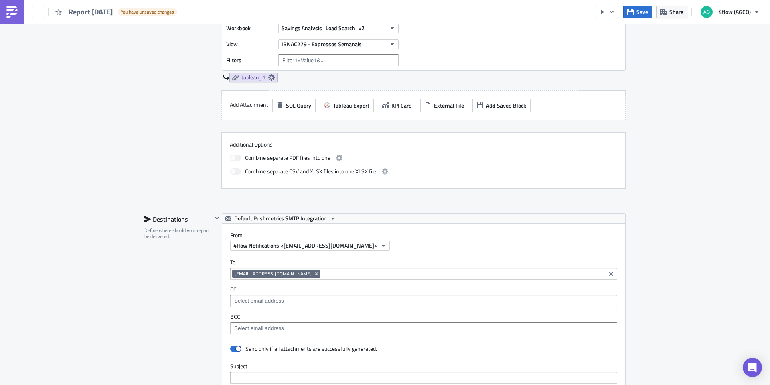
click at [322, 276] on input at bounding box center [462, 274] width 281 height 8
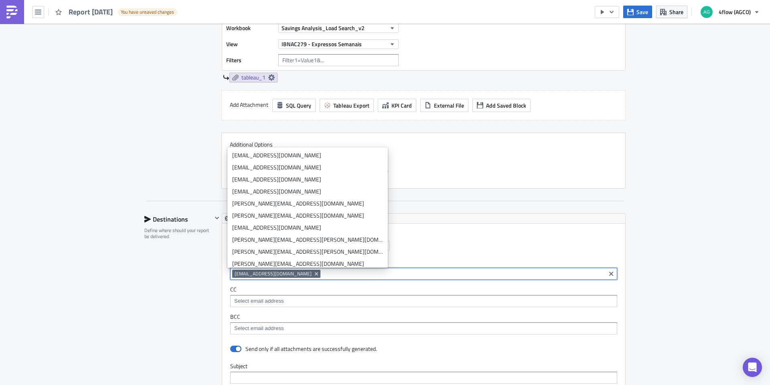
paste input "v.rodrigues@4flow.com"
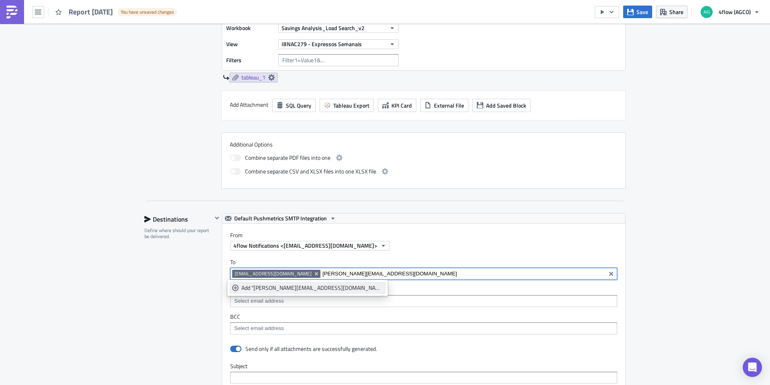
type input "v.rodrigues@4flow.com"
click at [290, 289] on div "Add "v.rodrigues@4flow.com"" at bounding box center [312, 288] width 142 height 8
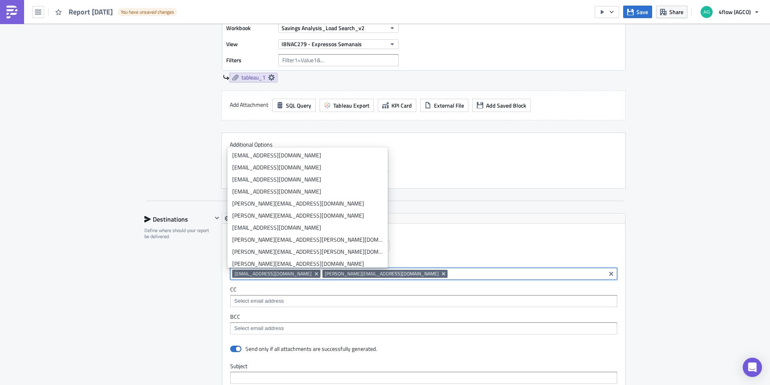
click at [450, 273] on input at bounding box center [527, 274] width 154 height 8
paste input "k.souza@4flow.com"
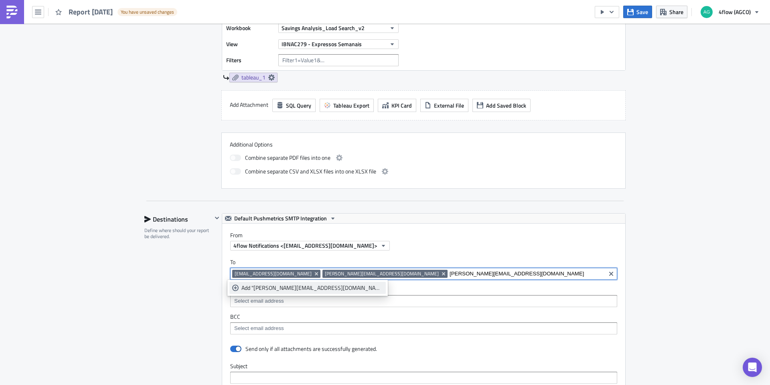
type input "k.souza@4flow.com"
click at [280, 292] on link "Add "k.souza@4flow.com"" at bounding box center [307, 288] width 156 height 12
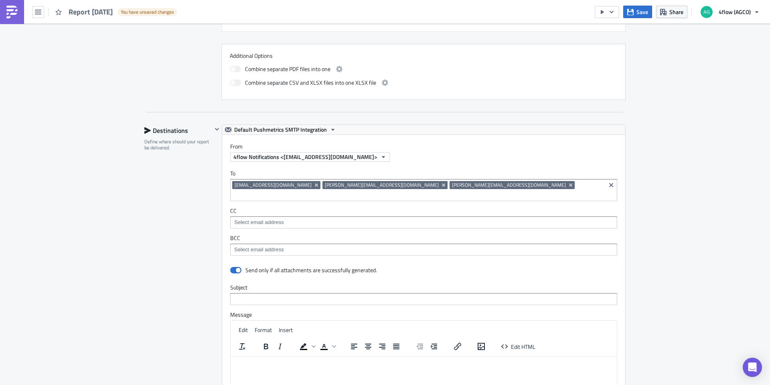
scroll to position [452, 0]
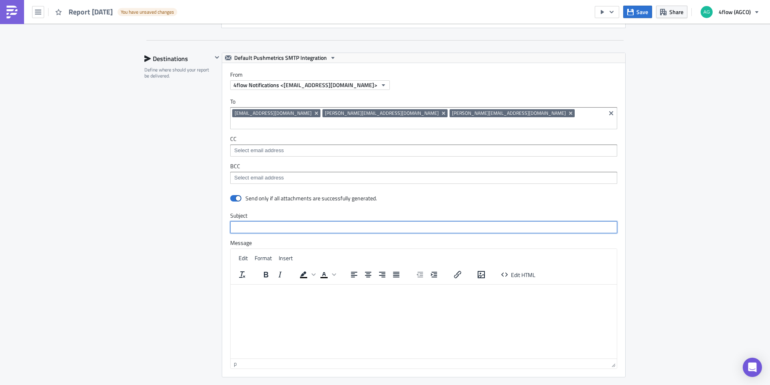
click at [271, 221] on input "text" at bounding box center [423, 227] width 387 height 12
click at [245, 221] on input "text" at bounding box center [423, 227] width 387 height 12
type input "Expressos 12hs da semana"
click at [153, 173] on div "Destinations Define where should your report be delivered." at bounding box center [178, 235] width 68 height 364
click at [256, 297] on html at bounding box center [424, 290] width 386 height 13
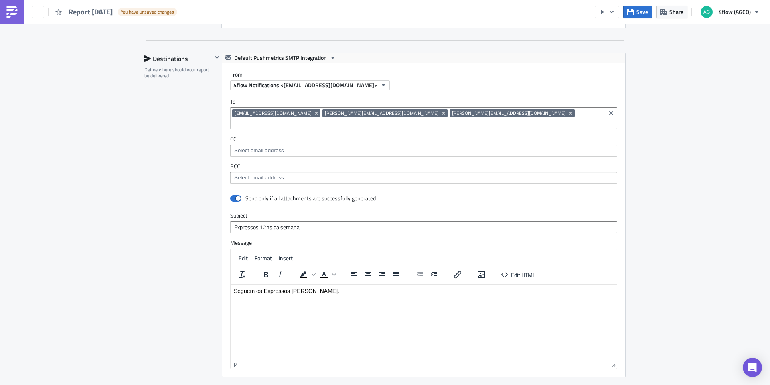
click at [267, 291] on p "Seguem os Expressos dessa semana." at bounding box center [424, 290] width 380 height 6
click at [289, 290] on p "Seguem os expressos dessa semana." at bounding box center [424, 290] width 380 height 6
click at [401, 292] on p "Seguem os expressos do HUB ITA para CAN dessa semana." at bounding box center [424, 290] width 380 height 6
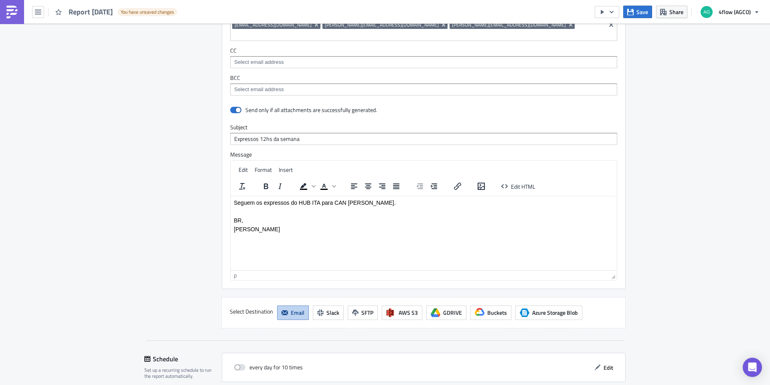
scroll to position [621, 0]
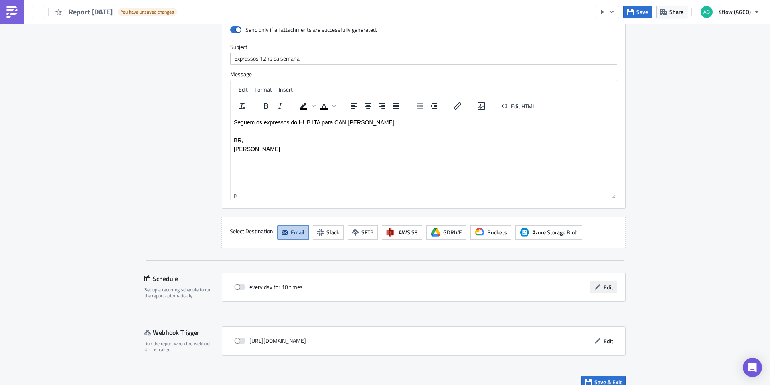
click at [605, 283] on span "Edit" at bounding box center [609, 287] width 10 height 8
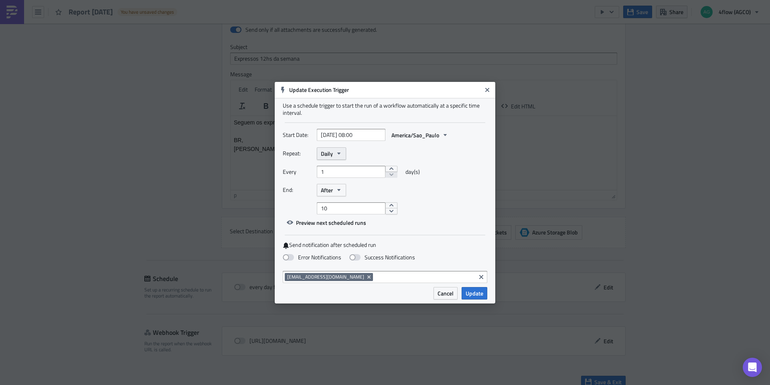
click at [342, 151] on icon "button" at bounding box center [339, 153] width 6 height 6
click at [350, 193] on div "Weekly" at bounding box center [355, 192] width 67 height 8
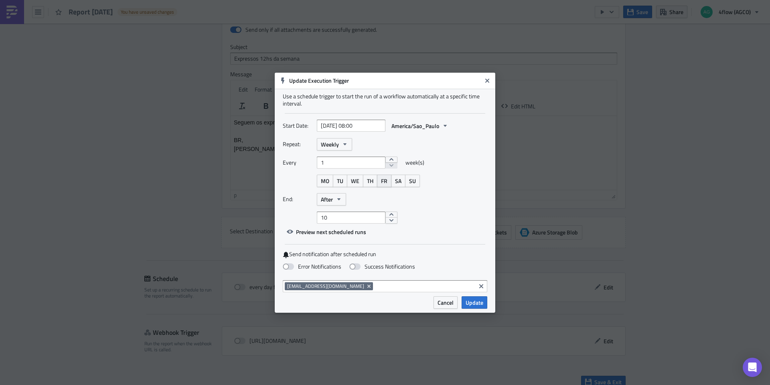
click at [387, 180] on span "FR" at bounding box center [384, 180] width 6 height 8
click at [344, 200] on button "After" at bounding box center [331, 199] width 29 height 12
click at [417, 197] on div "End: After Never After On date" at bounding box center [385, 199] width 205 height 12
click at [477, 283] on button "Clear selected items" at bounding box center [481, 286] width 10 height 10
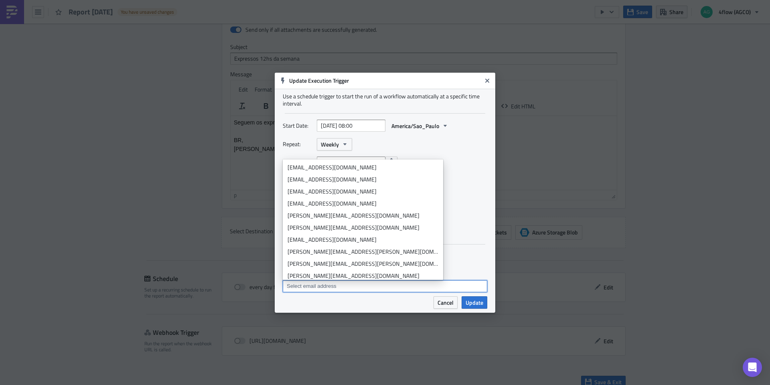
click at [491, 199] on div "Use a schedule trigger to start the run of a workflow automatically at a specif…" at bounding box center [385, 192] width 221 height 207
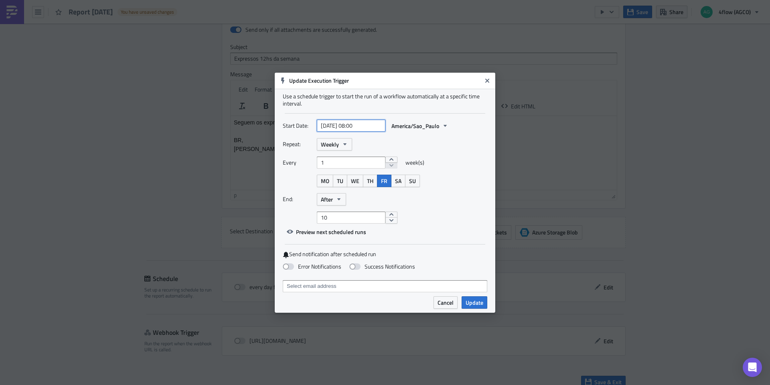
select select "7"
select select "2025"
click at [359, 126] on input "2025-08-27 08:00" at bounding box center [351, 126] width 69 height 12
type input "2025-08-27 07:00"
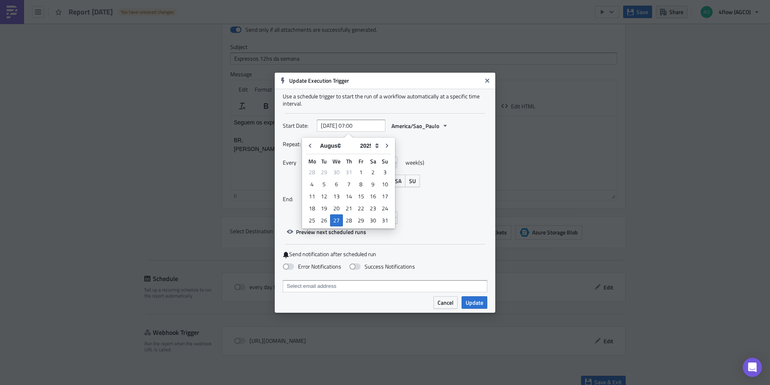
click at [448, 142] on div "Repeat: Weekly" at bounding box center [385, 144] width 205 height 12
click at [385, 220] on button "decrement" at bounding box center [391, 220] width 12 height 6
click at [389, 214] on button "increment" at bounding box center [391, 214] width 12 height 6
type input "8"
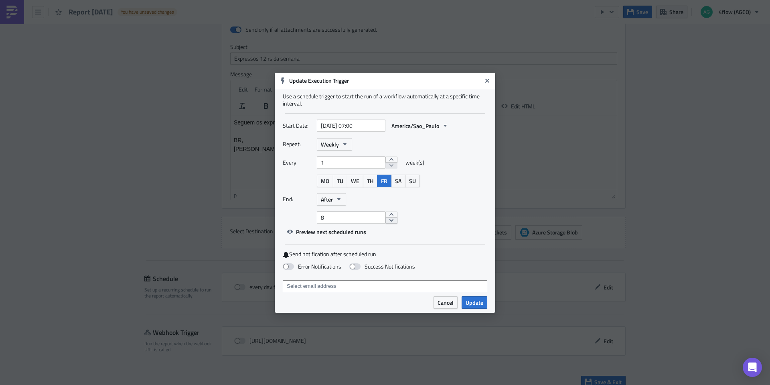
click at [391, 220] on button "decrement" at bounding box center [391, 220] width 12 height 6
click at [436, 209] on div "Repeat: Weekly Every 1 week(s) MO TU WE TH FR SA SU End: After 8" at bounding box center [385, 180] width 205 height 85
click at [472, 300] on span "Update" at bounding box center [475, 302] width 18 height 8
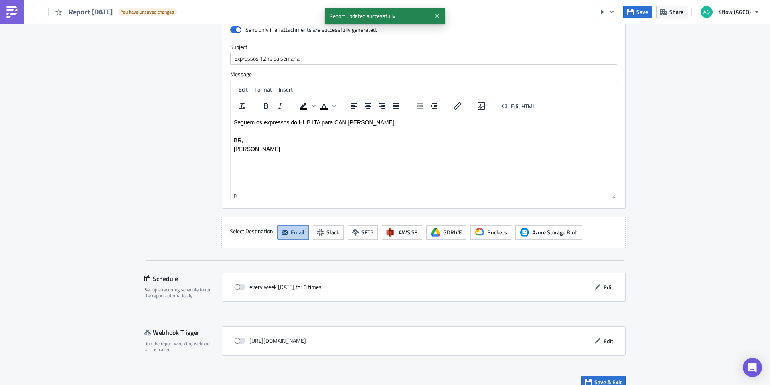
click at [376, 282] on div "every week on Friday for 8 times Edit" at bounding box center [423, 287] width 387 height 12
click at [235, 284] on span at bounding box center [239, 287] width 11 height 6
click at [236, 284] on input "checkbox" at bounding box center [238, 286] width 5 height 5
checkbox input "true"
click at [598, 281] on button "Edit" at bounding box center [603, 287] width 27 height 12
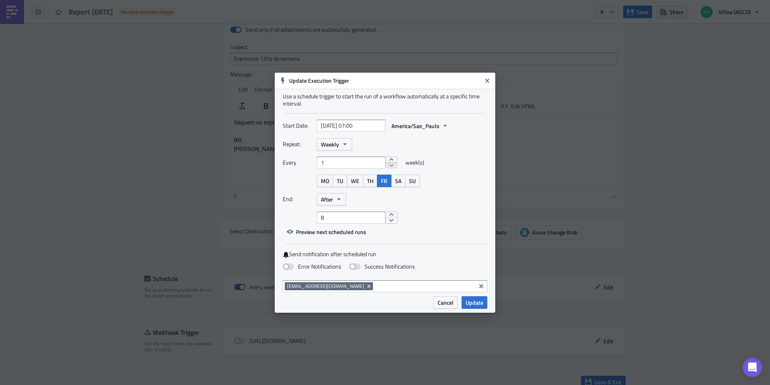
click at [480, 287] on icon "Clear selected items" at bounding box center [481, 286] width 6 height 6
drag, startPoint x: 484, startPoint y: 237, endPoint x: 461, endPoint y: 261, distance: 33.5
click at [483, 237] on div "Start Date: 2025-08-27 07:00 America/Sao_Paulo Repeat: Weekly Every 1 week(s) M…" at bounding box center [385, 179] width 205 height 118
click at [472, 303] on span "Update" at bounding box center [475, 302] width 18 height 8
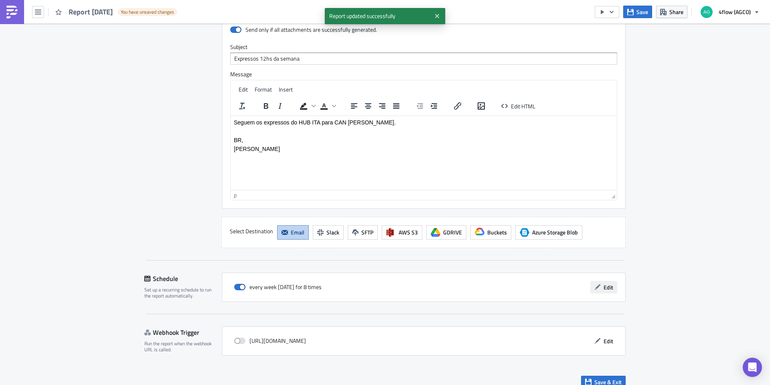
click at [597, 284] on icon "button" at bounding box center [597, 287] width 6 height 6
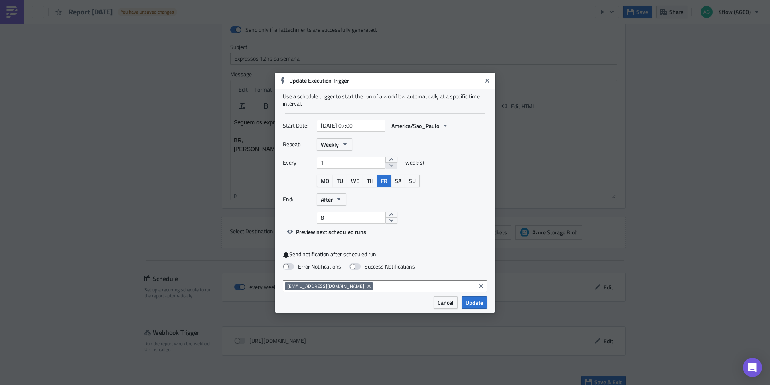
click at [484, 84] on button "Close" at bounding box center [487, 81] width 12 height 12
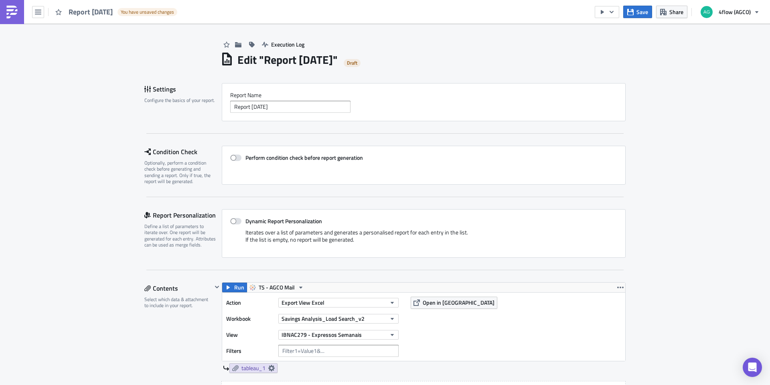
scroll to position [0, 0]
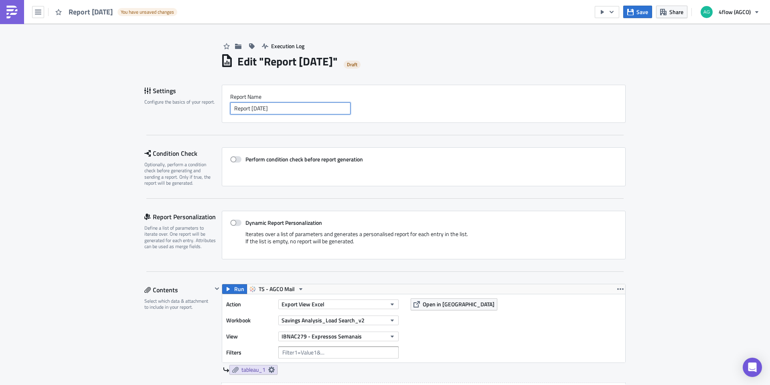
drag, startPoint x: 289, startPoint y: 109, endPoint x: 199, endPoint y: 110, distance: 89.4
click at [199, 110] on div "Settings Configure the basics of your report. Report Nam﻿e Report 2025-08-27" at bounding box center [384, 104] width 481 height 38
type input "R"
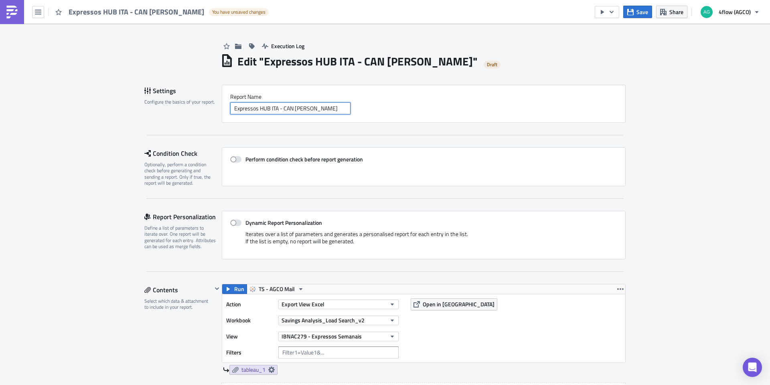
type input "Expressos HUB ITA - CAN dessa semana"
click at [358, 132] on div "Settings Configure the basics of your report. Report Nam﻿e Expressos HUB ITA - …" at bounding box center [384, 110] width 481 height 51
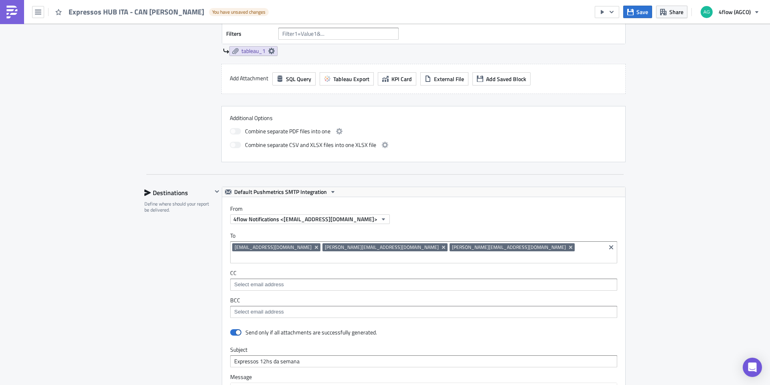
scroll to position [321, 0]
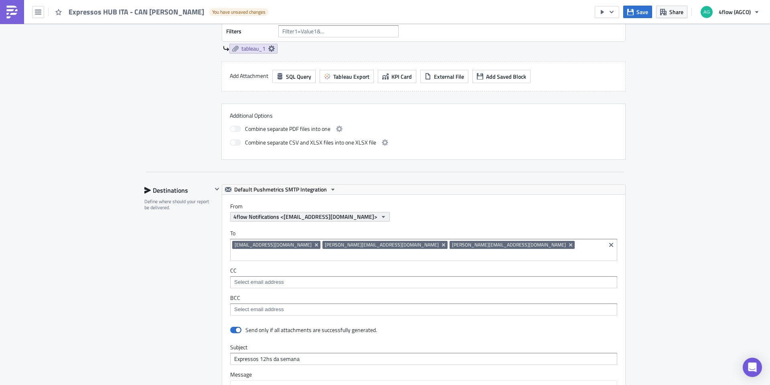
click at [380, 217] on icon "button" at bounding box center [383, 216] width 6 height 6
click at [380, 218] on icon "button" at bounding box center [383, 216] width 6 height 6
click at [425, 217] on div "4flow Notifications <[EMAIL_ADDRESS][DOMAIN_NAME]>" at bounding box center [427, 217] width 395 height 10
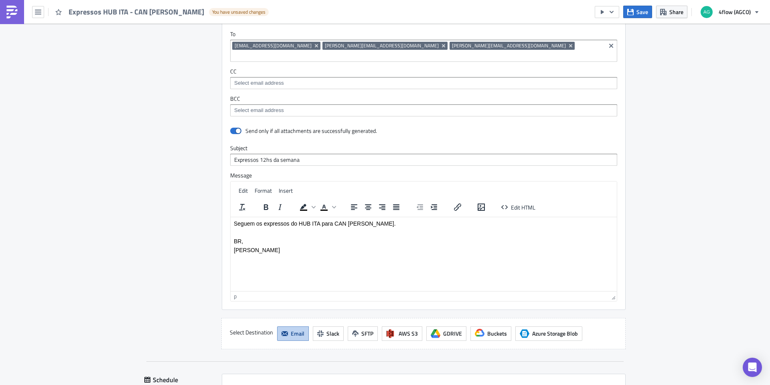
scroll to position [621, 0]
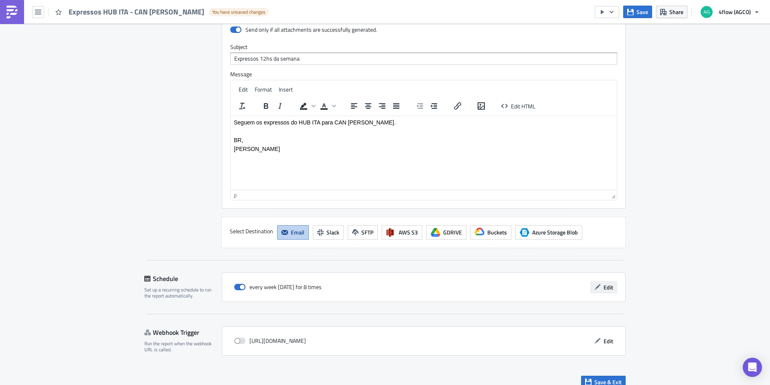
click at [604, 283] on span "Edit" at bounding box center [609, 287] width 10 height 8
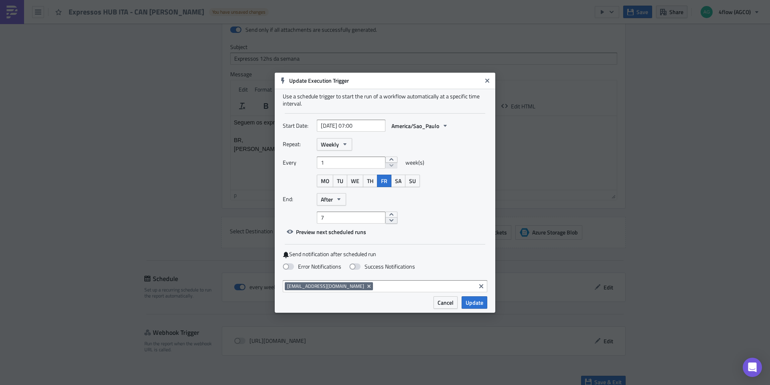
click at [386, 219] on button "decrement" at bounding box center [391, 220] width 12 height 6
click at [387, 221] on button "decrement" at bounding box center [391, 220] width 12 height 6
type input "5"
click at [387, 221] on button "decrement" at bounding box center [391, 220] width 12 height 6
click at [479, 300] on span "Update" at bounding box center [475, 302] width 18 height 8
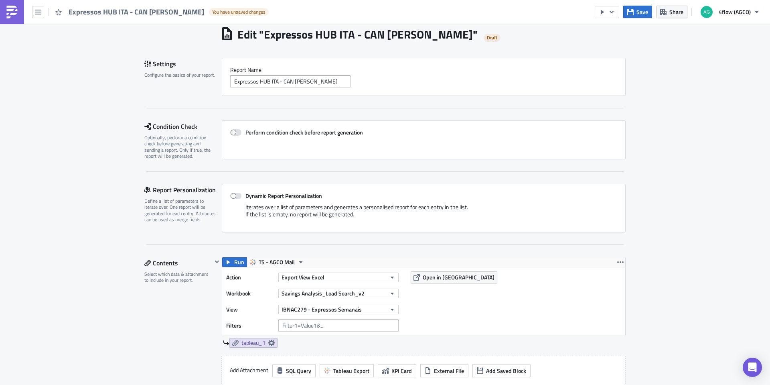
scroll to position [40, 0]
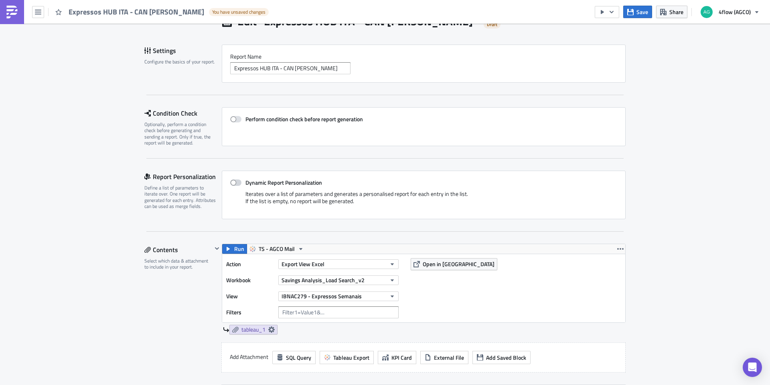
click at [233, 182] on span at bounding box center [235, 182] width 11 height 6
click at [233, 182] on input "Dynamic Report Personalization" at bounding box center [234, 182] width 5 height 5
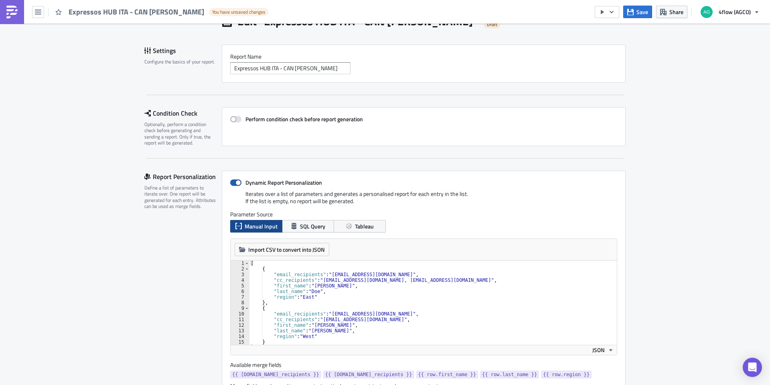
click at [233, 181] on span at bounding box center [235, 182] width 11 height 6
click at [233, 181] on input "Dynamic Report Personalization" at bounding box center [234, 182] width 5 height 5
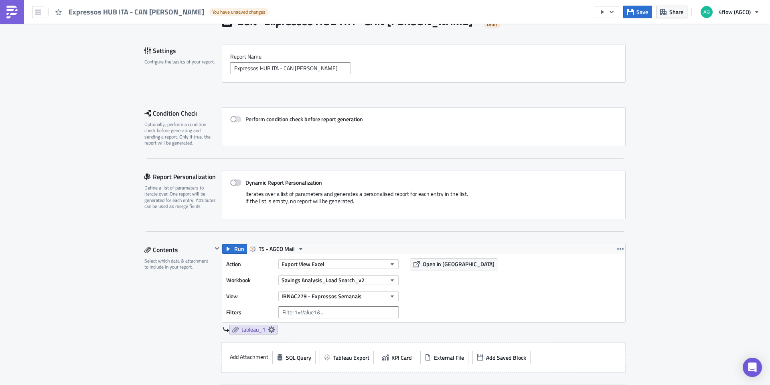
click at [233, 185] on span at bounding box center [235, 182] width 11 height 6
click at [233, 185] on input "Dynamic Report Personalization" at bounding box center [234, 182] width 5 height 5
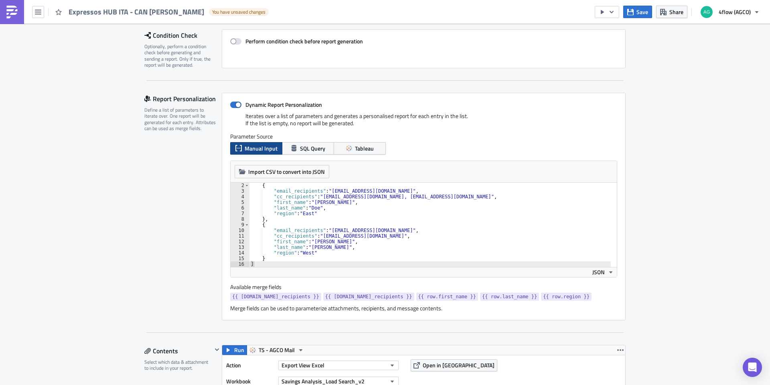
scroll to position [120, 0]
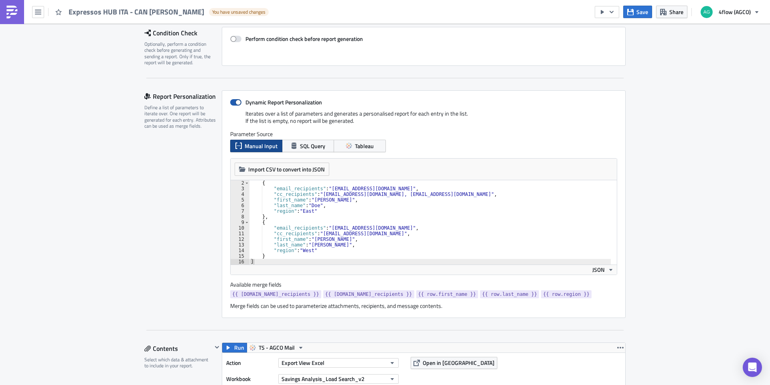
click at [235, 102] on span at bounding box center [235, 102] width 11 height 6
click at [235, 102] on input "Dynamic Report Personalization" at bounding box center [234, 102] width 5 height 5
checkbox input "false"
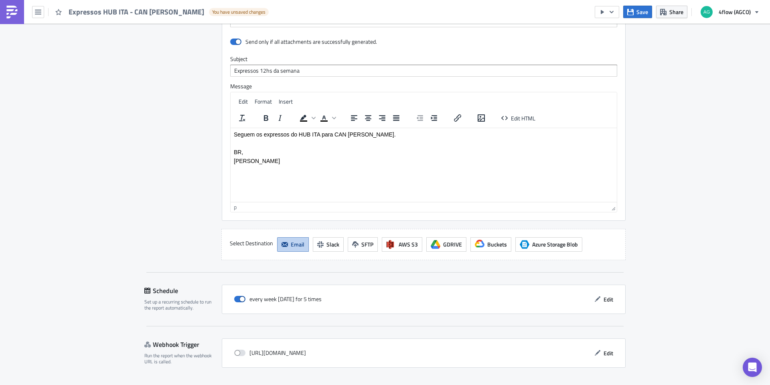
scroll to position [621, 0]
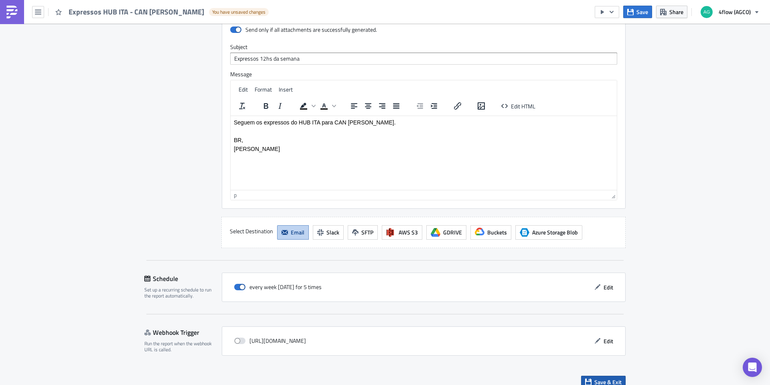
click at [604, 377] on span "Save & Exit" at bounding box center [607, 381] width 27 height 8
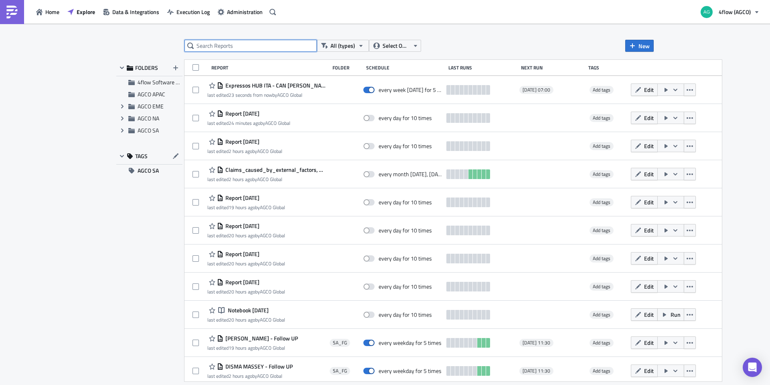
click at [257, 46] on input "text" at bounding box center [250, 46] width 132 height 12
type input "expressos"
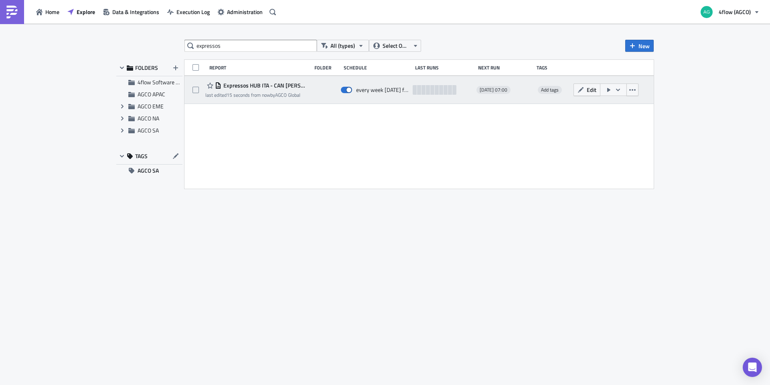
click at [322, 87] on div at bounding box center [324, 90] width 26 height 16
click at [552, 89] on span "Add tags" at bounding box center [550, 90] width 18 height 8
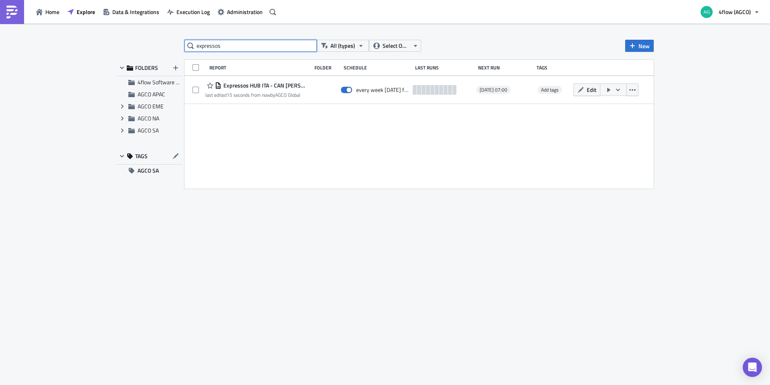
drag, startPoint x: 222, startPoint y: 45, endPoint x: 174, endPoint y: 50, distance: 48.3
click at [174, 50] on div "expressos All (types) Select Owner New FOLDERS 4flow Software KAM AGCO APAC Exp…" at bounding box center [384, 205] width 545 height 330
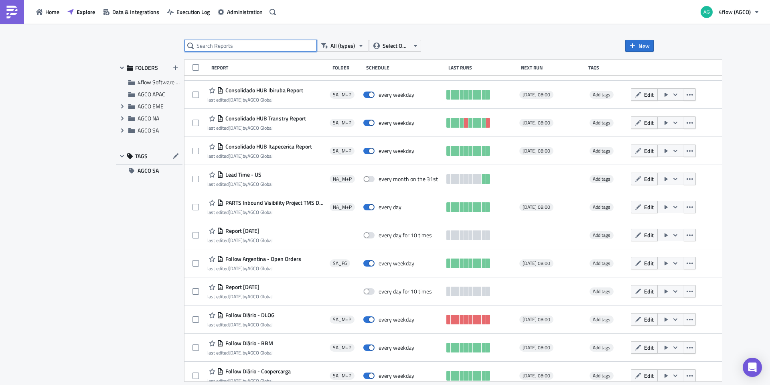
scroll to position [557, 0]
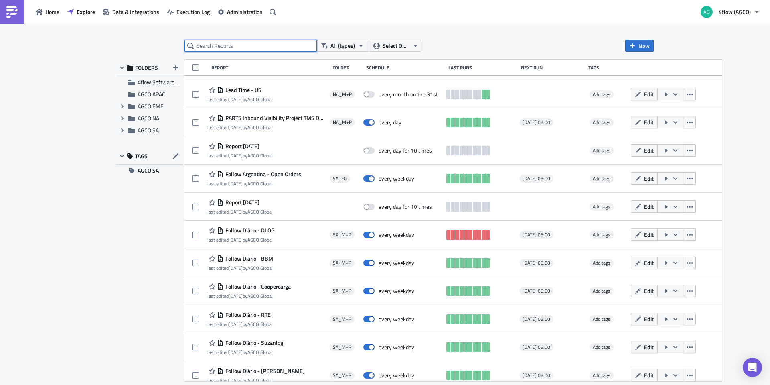
click at [237, 46] on input "text" at bounding box center [250, 46] width 132 height 12
paste input "k.souza@4flow.com"
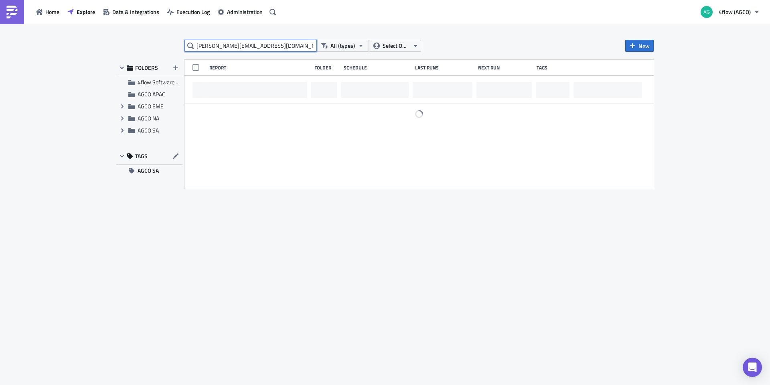
scroll to position [0, 0]
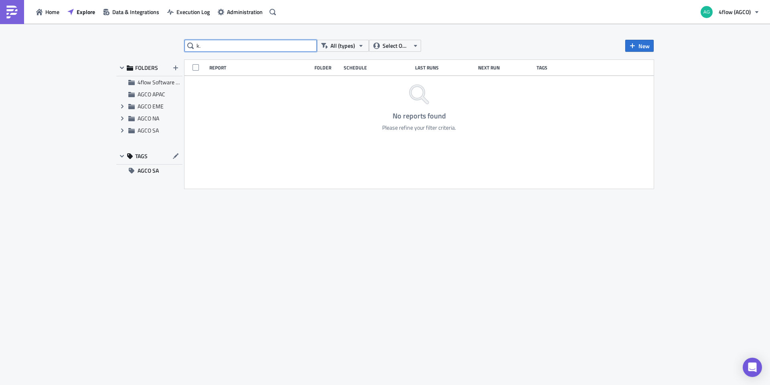
type input "k"
type input "expresso"
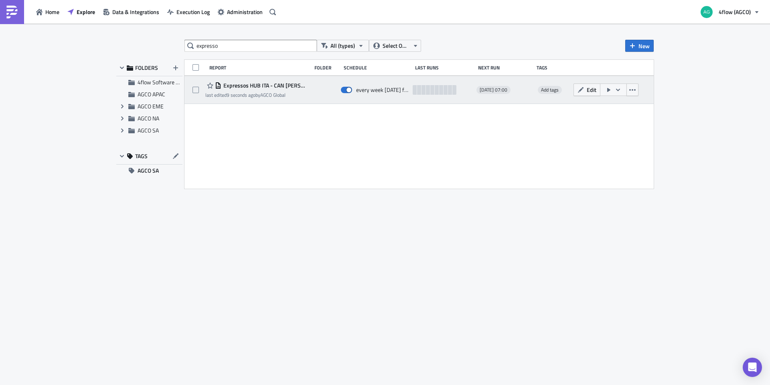
click at [323, 89] on div at bounding box center [324, 90] width 26 height 16
click at [325, 89] on div at bounding box center [324, 90] width 26 height 16
click at [324, 89] on div at bounding box center [324, 90] width 26 height 16
drag, startPoint x: 320, startPoint y: 87, endPoint x: 312, endPoint y: 90, distance: 8.9
click at [312, 91] on div at bounding box center [324, 90] width 26 height 16
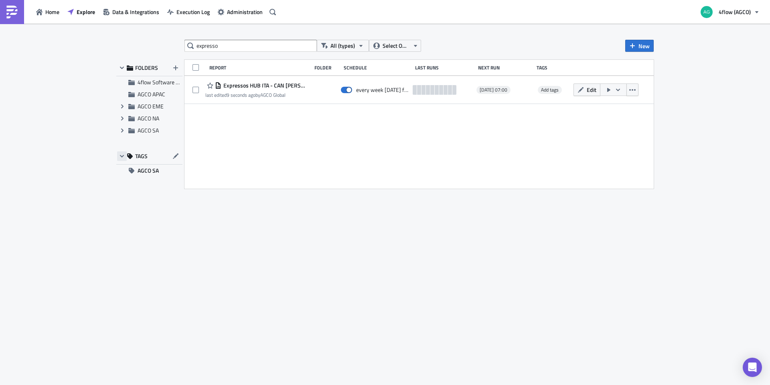
click at [121, 157] on icon "button" at bounding box center [122, 156] width 6 height 6
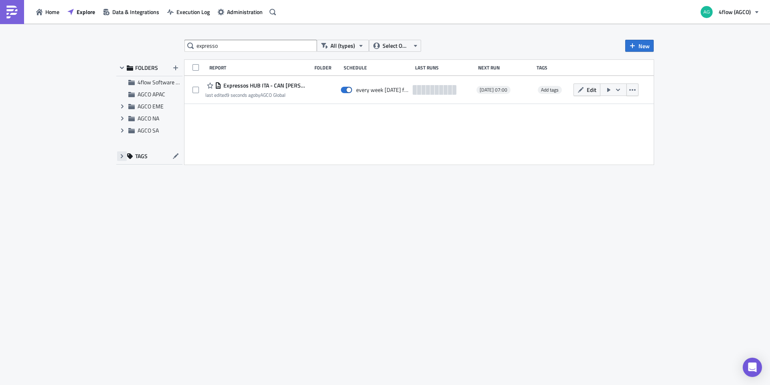
click at [122, 158] on icon "button" at bounding box center [122, 156] width 6 height 6
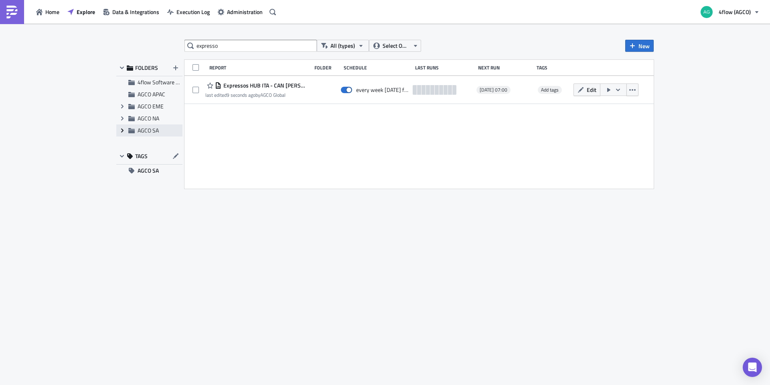
click at [121, 131] on icon "Expand group" at bounding box center [122, 130] width 6 height 6
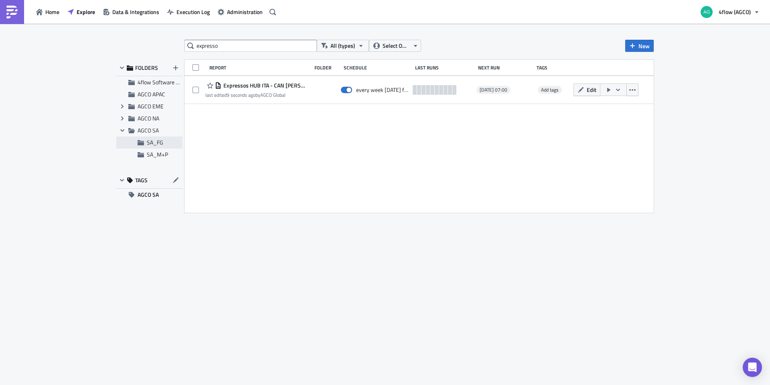
click at [160, 143] on span "SA_FG" at bounding box center [155, 142] width 16 height 8
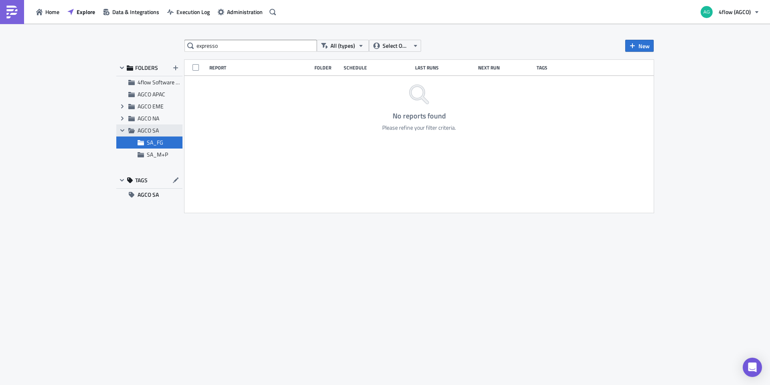
click at [163, 132] on span "AGCO SA" at bounding box center [159, 130] width 43 height 7
click at [160, 83] on span "4flow Software KAM" at bounding box center [162, 82] width 49 height 8
click at [158, 98] on div "AGCO APAC" at bounding box center [149, 94] width 66 height 12
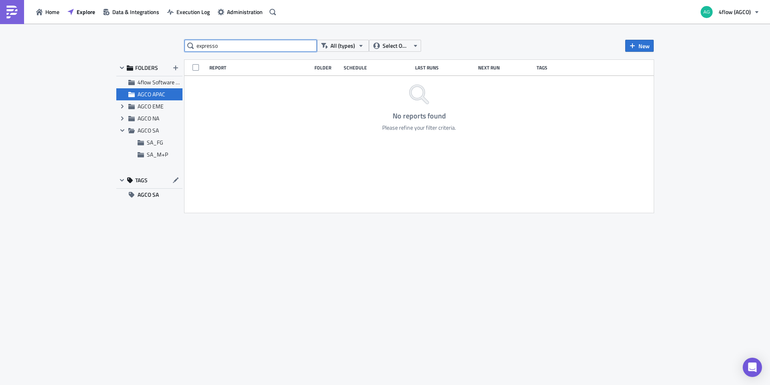
drag, startPoint x: 283, startPoint y: 51, endPoint x: 168, endPoint y: 51, distance: 114.7
click at [168, 51] on div "expresso All (types) Select Owner New FOLDERS 4flow Software KAM AGCO APAC Expa…" at bounding box center [384, 205] width 545 height 330
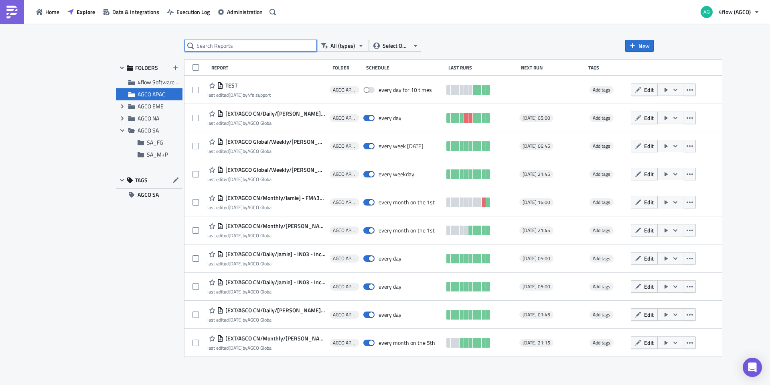
click at [253, 44] on input "text" at bounding box center [250, 46] width 132 height 12
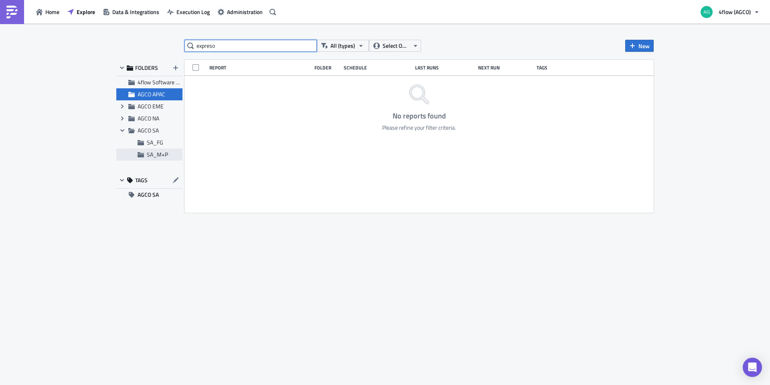
type input "expreso"
click at [155, 155] on span "SA_M+P" at bounding box center [157, 154] width 21 height 8
drag, startPoint x: 225, startPoint y: 46, endPoint x: 191, endPoint y: 49, distance: 33.8
click at [191, 49] on input "expreso" at bounding box center [250, 46] width 132 height 12
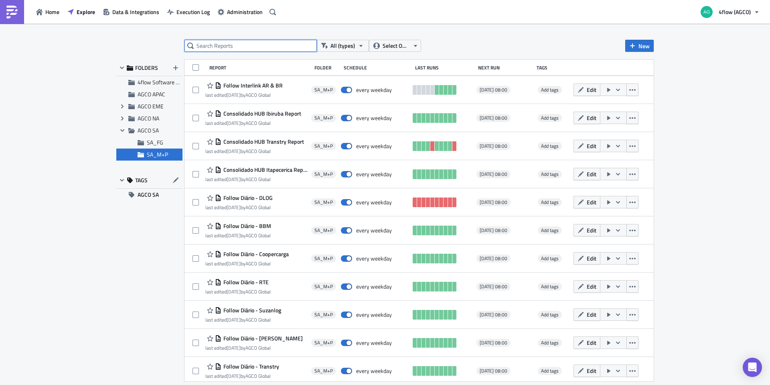
click at [244, 46] on input "text" at bounding box center [250, 46] width 132 height 12
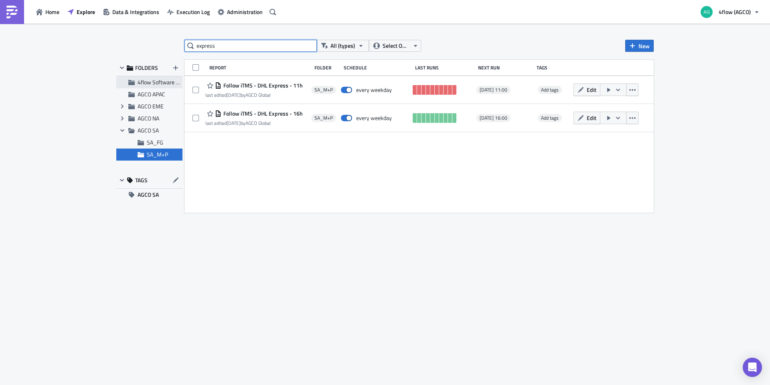
type input "express"
click at [141, 87] on div "4flow Software KAM" at bounding box center [149, 82] width 66 height 12
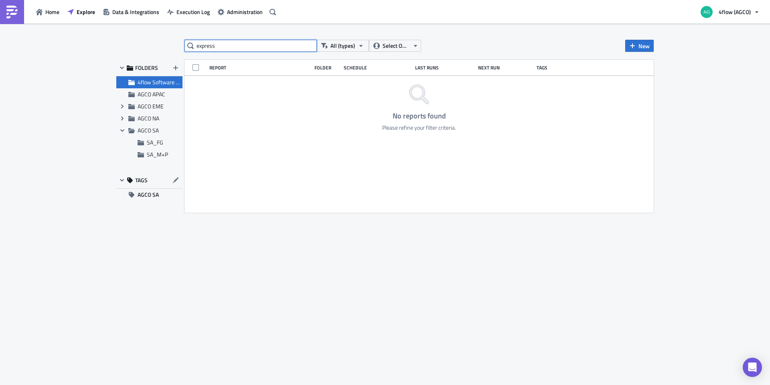
drag, startPoint x: 284, startPoint y: 46, endPoint x: 149, endPoint y: 57, distance: 135.7
click at [149, 57] on div "express All (types) Select Owner New FOLDERS 4flow Software KAM AGCO APAC Expan…" at bounding box center [384, 205] width 545 height 330
click at [135, 67] on div "FOLDERS" at bounding box center [149, 68] width 66 height 16
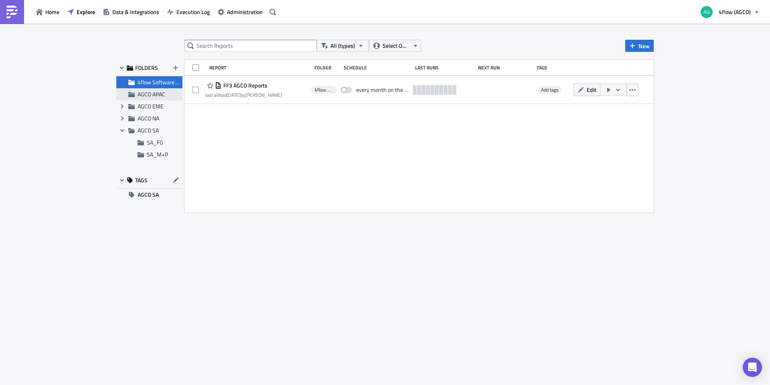
click at [140, 92] on span "AGCO APAC" at bounding box center [152, 94] width 28 height 8
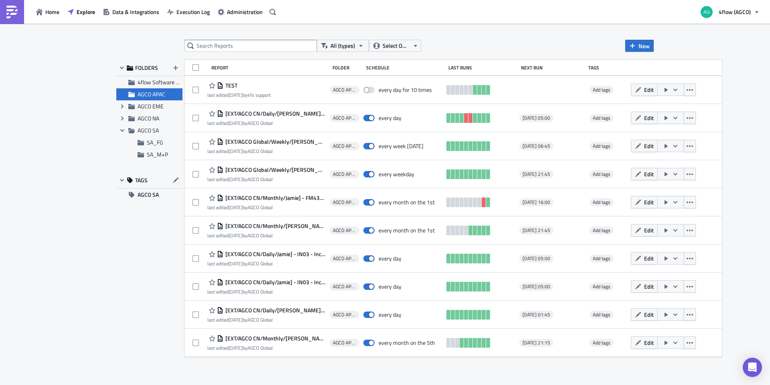
click at [132, 67] on icon at bounding box center [130, 67] width 6 height 5
click at [122, 65] on icon "button" at bounding box center [122, 68] width 6 height 6
click at [122, 66] on icon "button" at bounding box center [122, 68] width 6 height 6
click at [159, 109] on span "AGCO EME" at bounding box center [151, 106] width 26 height 8
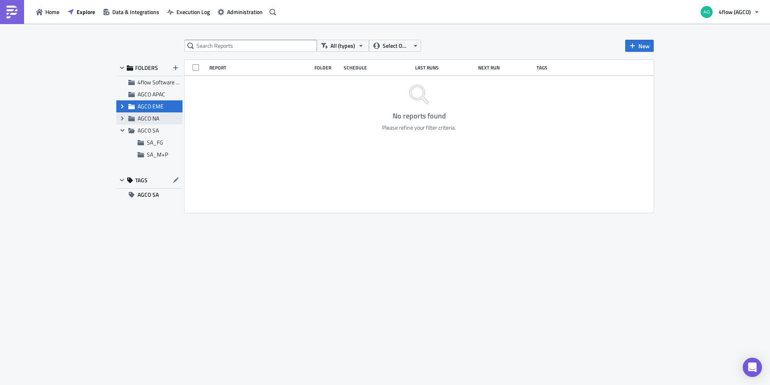
click at [158, 120] on span "AGCO NA" at bounding box center [149, 118] width 22 height 8
click at [83, 10] on span "Explore" at bounding box center [86, 12] width 18 height 8
click at [41, 6] on button "Home" at bounding box center [47, 12] width 31 height 12
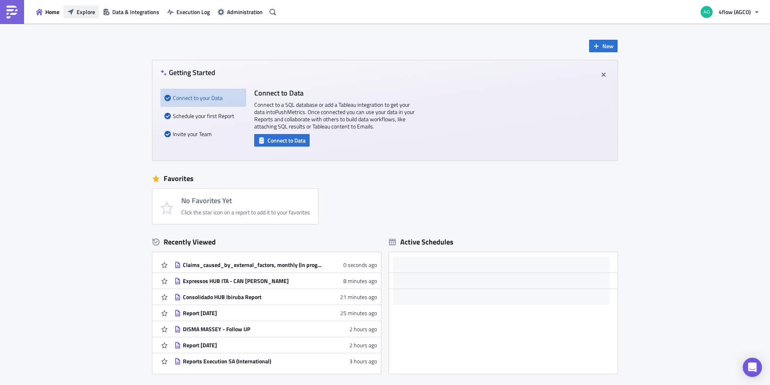
click at [82, 6] on button "Explore" at bounding box center [81, 12] width 36 height 12
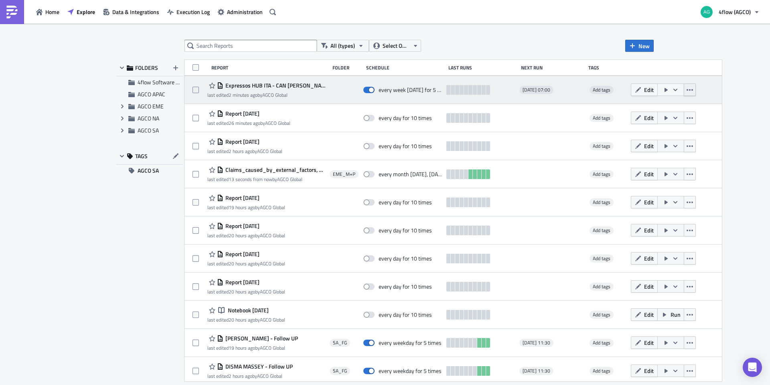
drag, startPoint x: 681, startPoint y: 89, endPoint x: 685, endPoint y: 89, distance: 4.8
click at [684, 89] on button "button" at bounding box center [690, 89] width 12 height 12
click at [687, 89] on icon "button" at bounding box center [690, 90] width 6 height 6
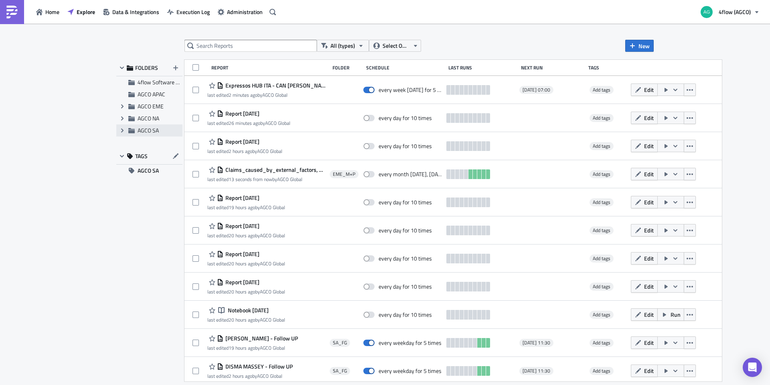
drag, startPoint x: 284, startPoint y: 88, endPoint x: 155, endPoint y: 131, distance: 135.2
click at [155, 131] on div "FOLDERS 4flow Software KAM AGCO APAC Expand group AGCO EME Expand group AGCO NA…" at bounding box center [384, 220] width 537 height 321
click at [125, 131] on icon "Expand group" at bounding box center [122, 130] width 6 height 6
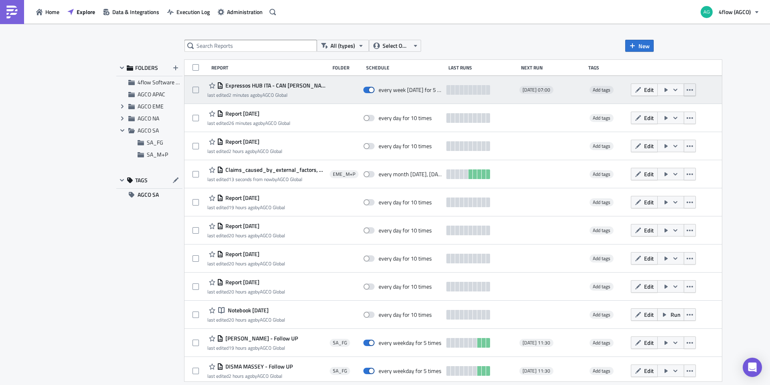
click at [689, 91] on button "button" at bounding box center [690, 89] width 12 height 12
click at [709, 89] on div "Expressos HUB ITA - CAN dessa semana last edited 2 minutes ago by AGCO Global e…" at bounding box center [452, 90] width 537 height 28
click at [349, 90] on div at bounding box center [345, 90] width 30 height 16
drag, startPoint x: 343, startPoint y: 81, endPoint x: 331, endPoint y: 87, distance: 13.5
click at [331, 87] on div at bounding box center [345, 90] width 30 height 16
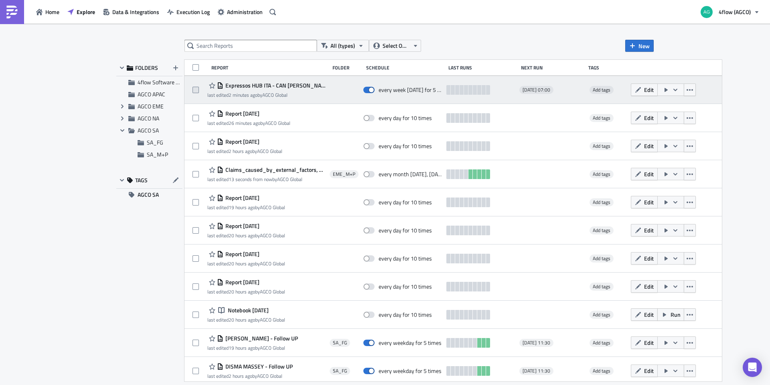
click at [197, 91] on span at bounding box center [196, 90] width 6 height 6
click at [197, 91] on input "checkbox" at bounding box center [196, 89] width 5 height 5
checkbox input "true"
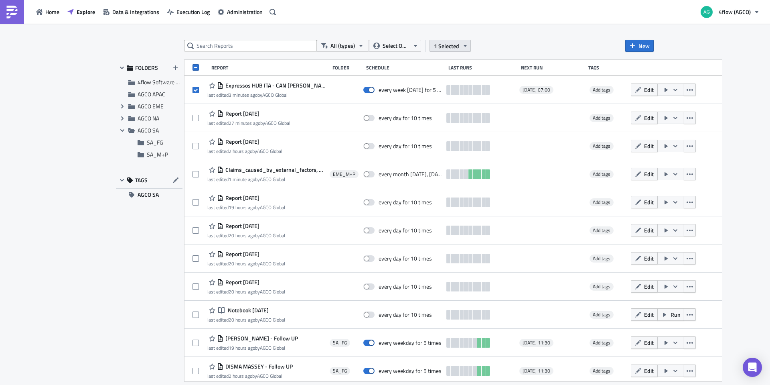
click at [442, 46] on span "1 Selected" at bounding box center [446, 46] width 25 height 8
click at [395, 41] on div "Move to folder" at bounding box center [387, 38] width 53 height 8
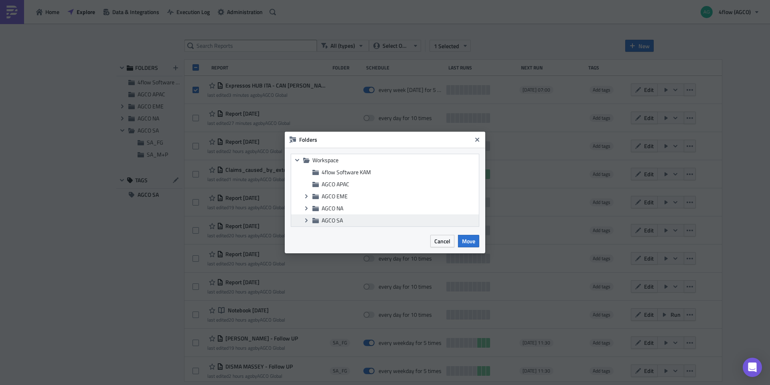
click at [333, 221] on span "AGCO SA" at bounding box center [332, 220] width 21 height 8
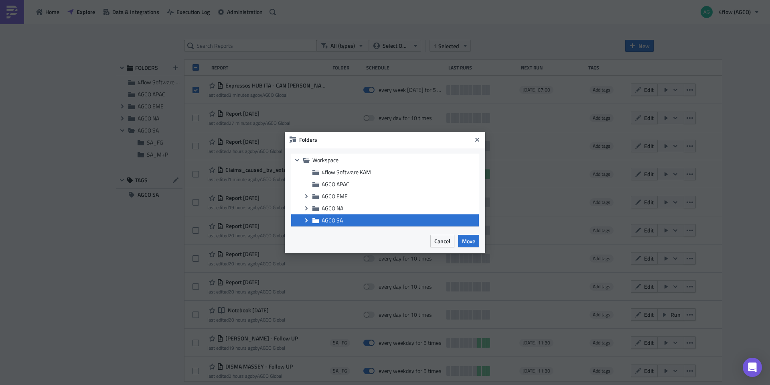
click at [306, 221] on icon at bounding box center [306, 220] width 2 height 4
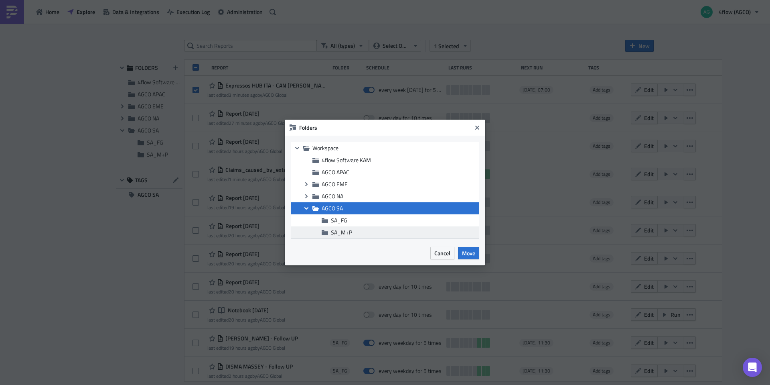
drag, startPoint x: 352, startPoint y: 231, endPoint x: 371, endPoint y: 235, distance: 19.7
click at [352, 231] on span "SA_M+P" at bounding box center [404, 232] width 146 height 7
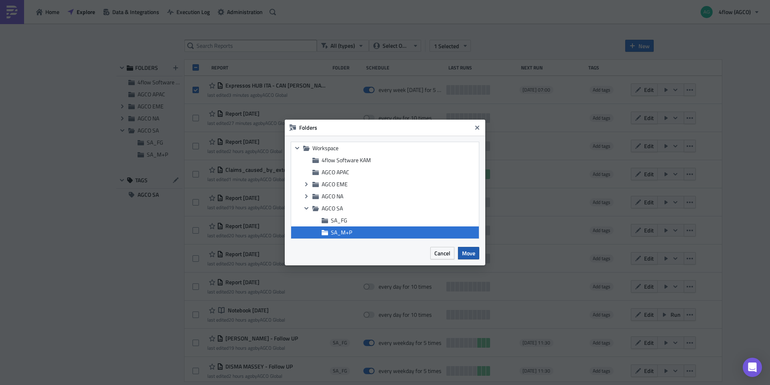
click at [472, 253] on span "Move" at bounding box center [468, 253] width 13 height 8
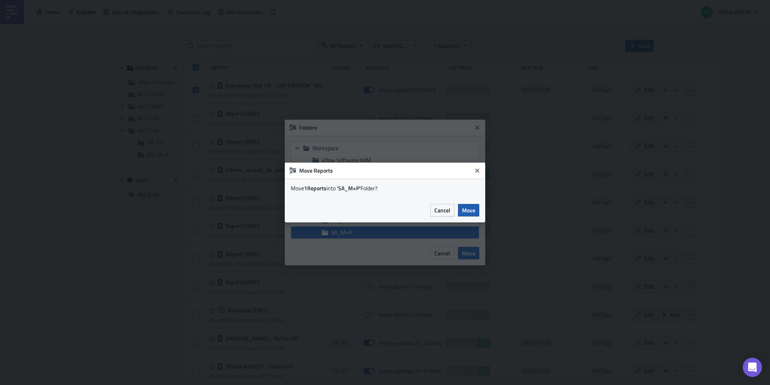
click at [470, 213] on span "Move" at bounding box center [468, 210] width 13 height 8
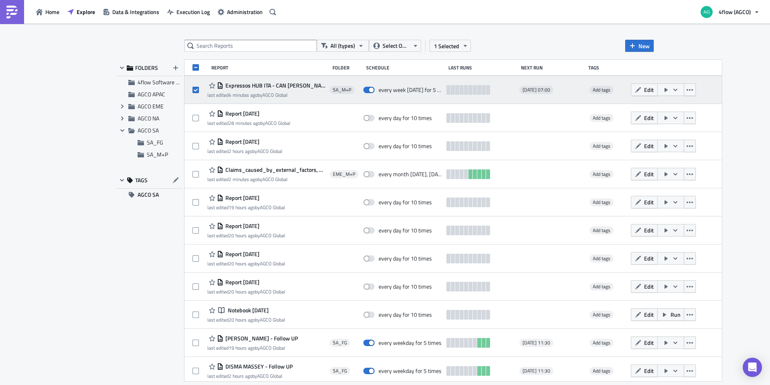
click at [411, 91] on div "every week on Friday for 5 times" at bounding box center [411, 89] width 64 height 7
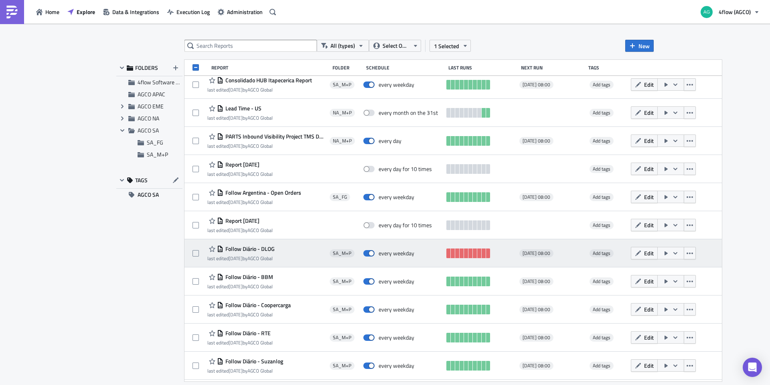
scroll to position [557, 0]
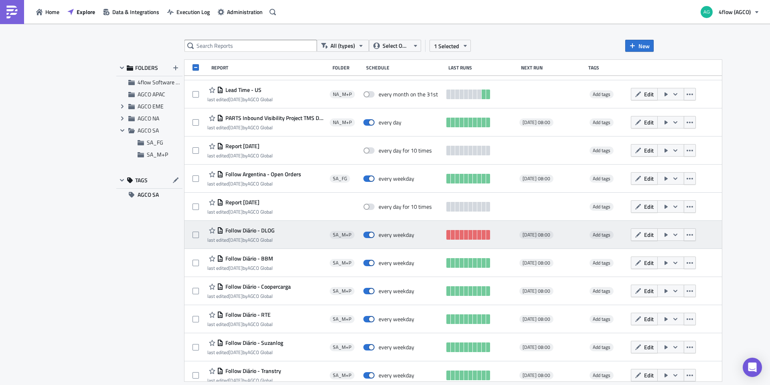
click at [296, 227] on div "Follow Diário - DLOG last edited 2 months ago by AGCO Global" at bounding box center [266, 235] width 118 height 16
click at [464, 233] on link at bounding box center [466, 235] width 4 height 10
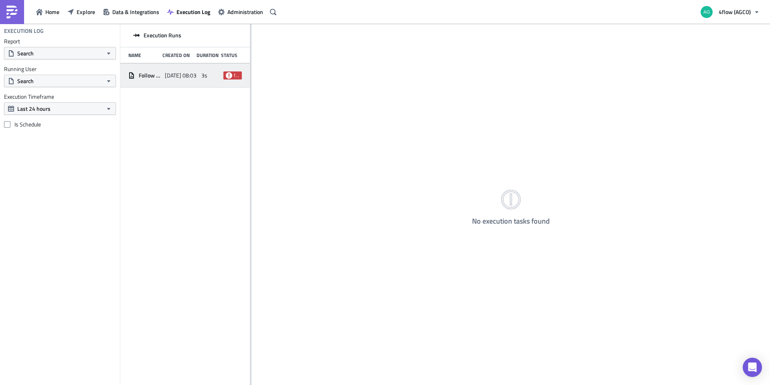
click at [174, 83] on div "Follow Diário - DLOG [DATE] 08:03 3s failed" at bounding box center [185, 75] width 130 height 24
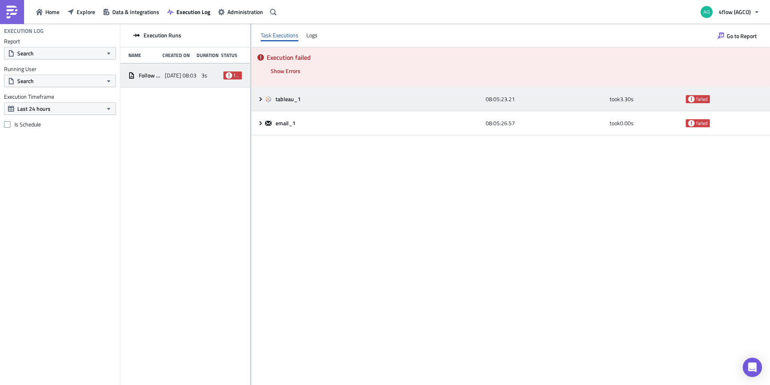
click at [256, 97] on div "tableau_1 08:05:23.21 took 3.30 s failed" at bounding box center [510, 99] width 519 height 24
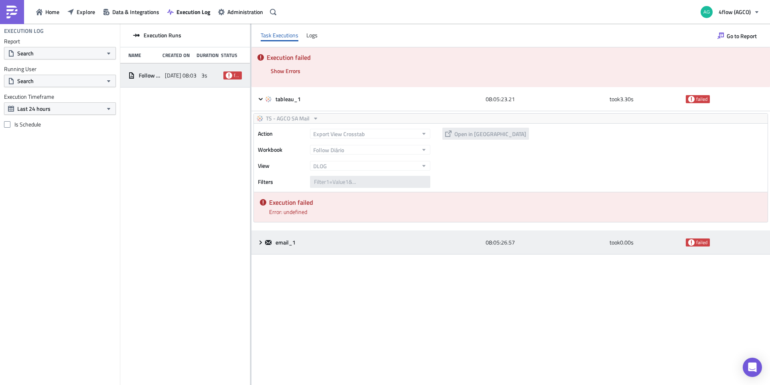
click at [259, 239] on div "email_1 08:05:26.57 took 0.00 s failed" at bounding box center [510, 242] width 519 height 24
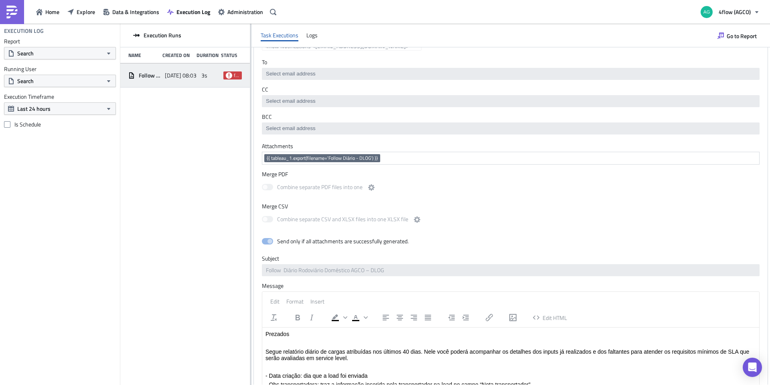
scroll to position [287, 0]
